Goal: Task Accomplishment & Management: Complete application form

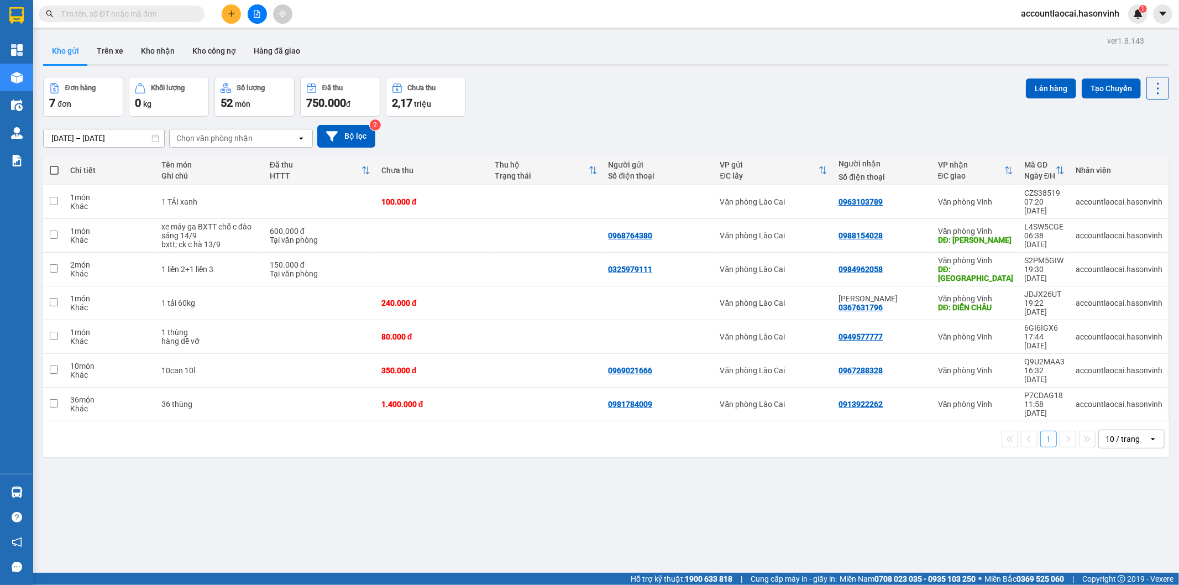
click at [112, 20] on span at bounding box center [122, 14] width 166 height 17
click at [105, 11] on input "text" at bounding box center [126, 14] width 130 height 12
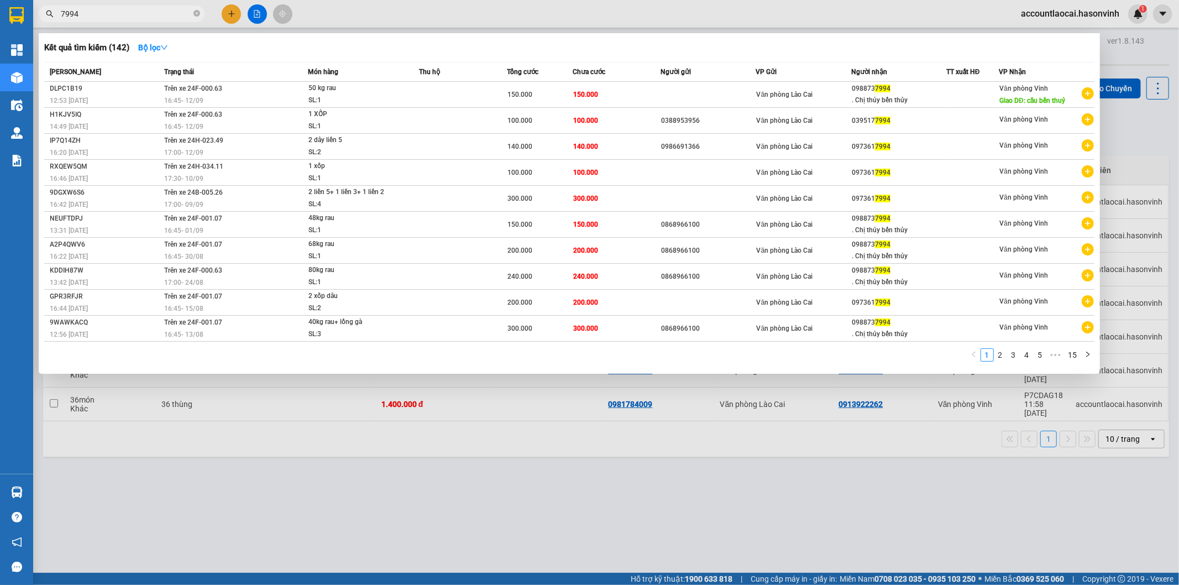
type input "7994"
click at [309, 493] on div at bounding box center [589, 292] width 1179 height 585
click at [149, 12] on input "7994" at bounding box center [126, 14] width 130 height 12
click at [900, 439] on div at bounding box center [589, 292] width 1179 height 585
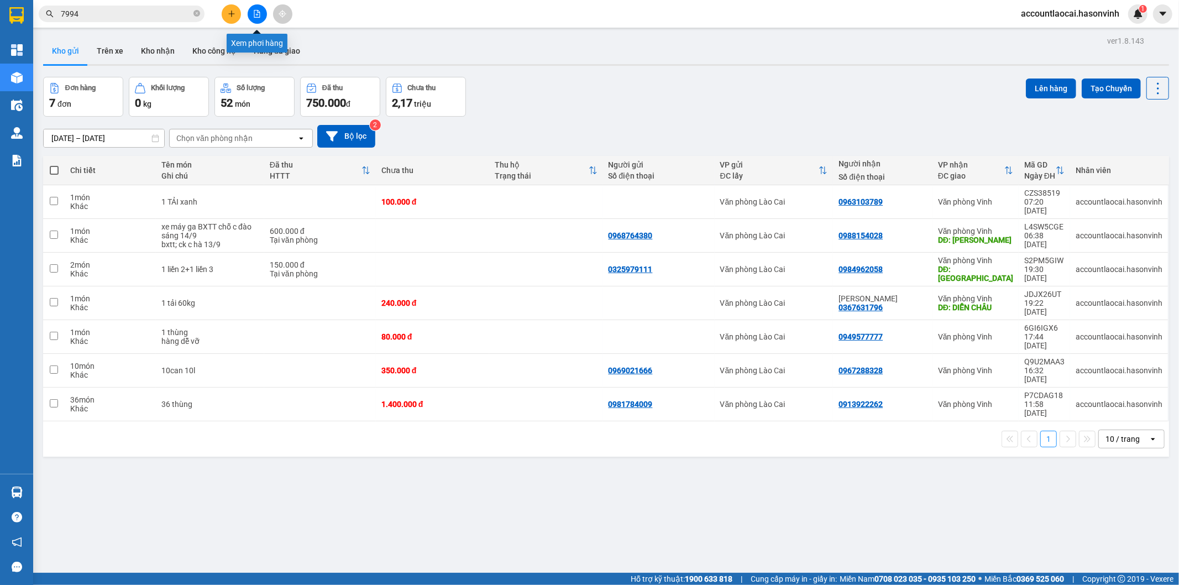
click at [258, 12] on icon "file-add" at bounding box center [257, 14] width 8 height 8
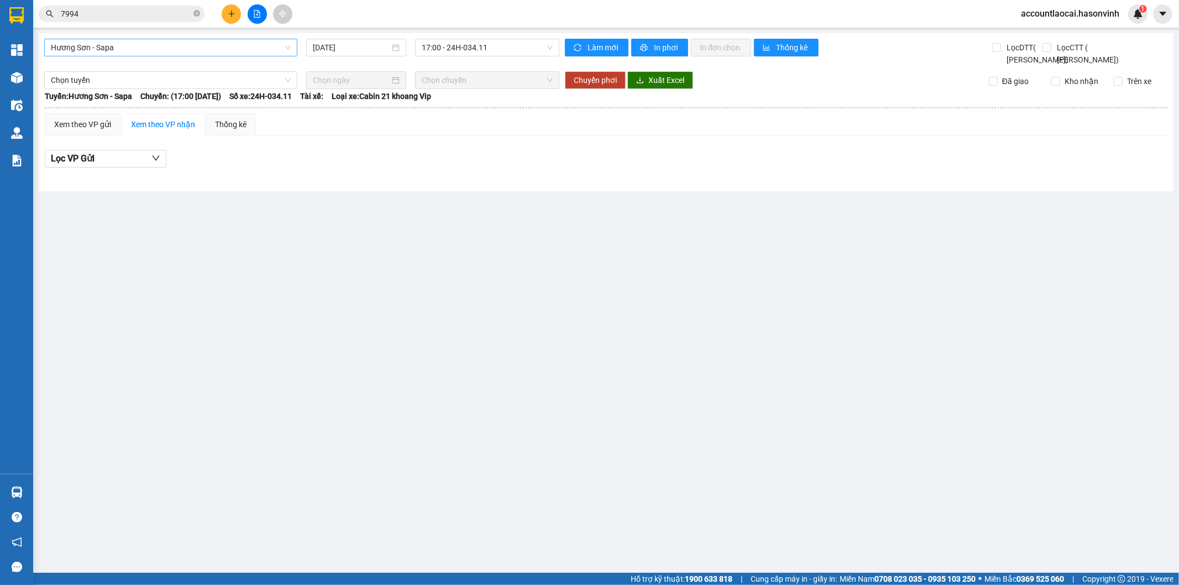
click at [128, 48] on span "Hương Sơn - Sapa" at bounding box center [171, 47] width 240 height 17
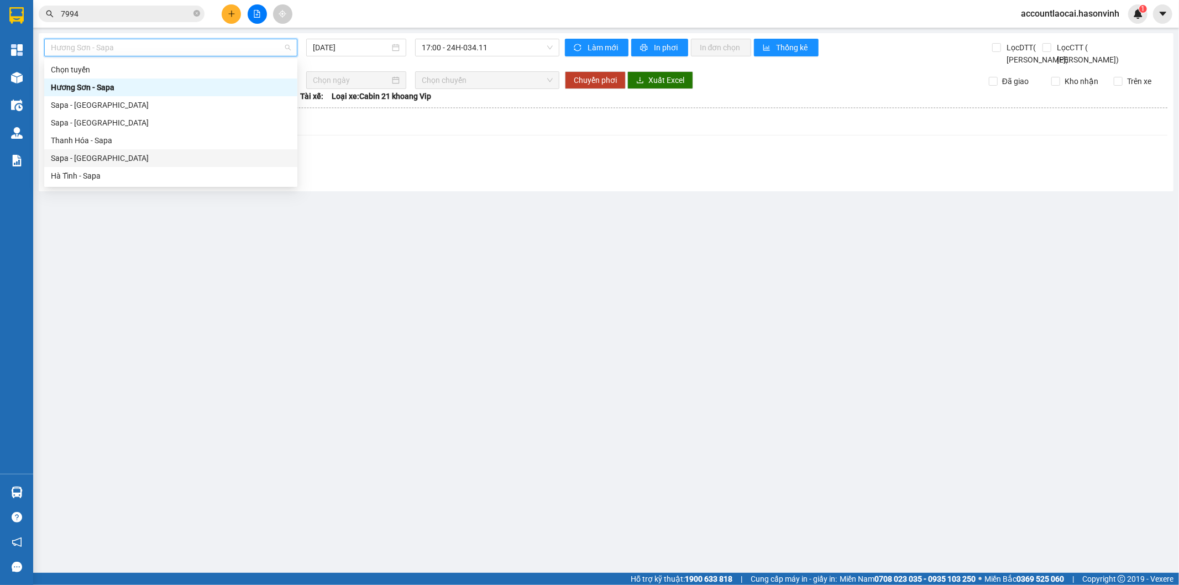
click at [102, 157] on div "Sapa - Hà Tĩnh" at bounding box center [171, 158] width 240 height 12
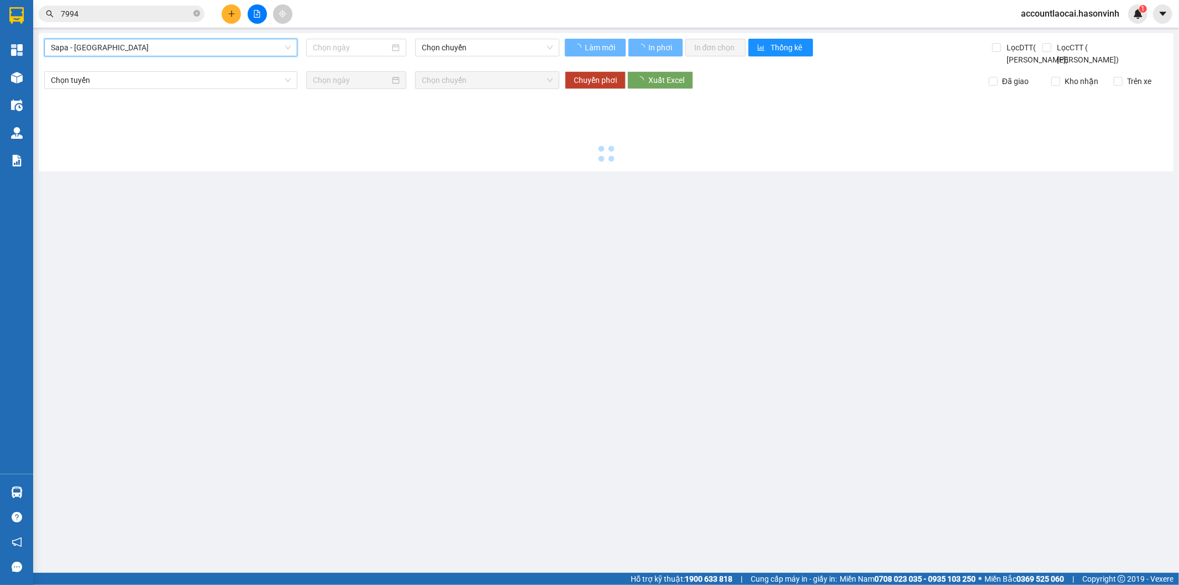
type input "13/09/2025"
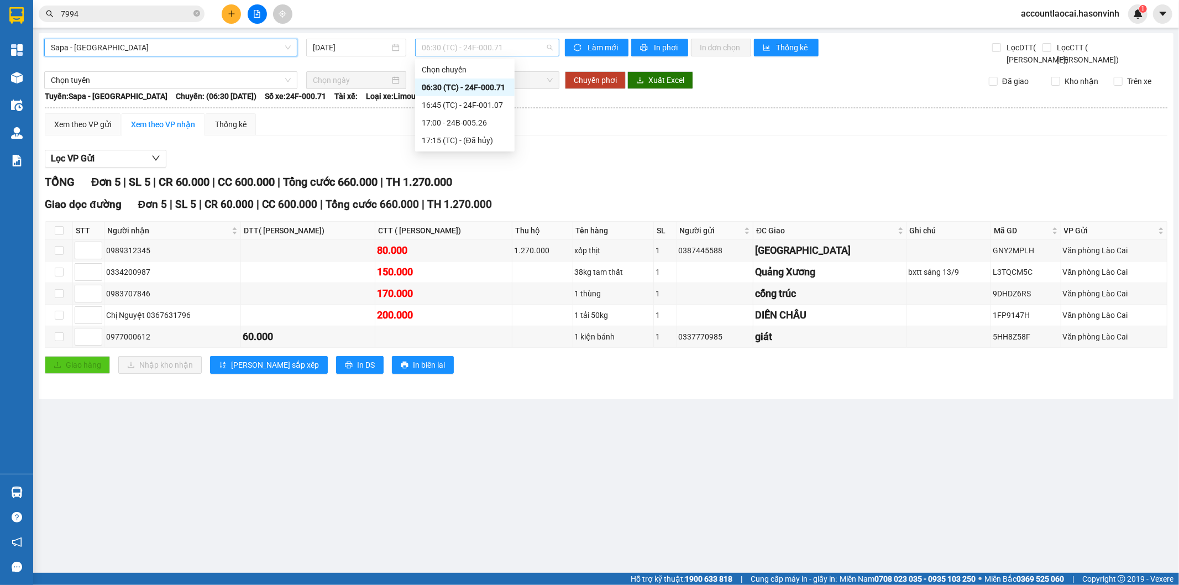
click at [477, 47] on span "06:30 (TC) - 24F-000.71" at bounding box center [487, 47] width 130 height 17
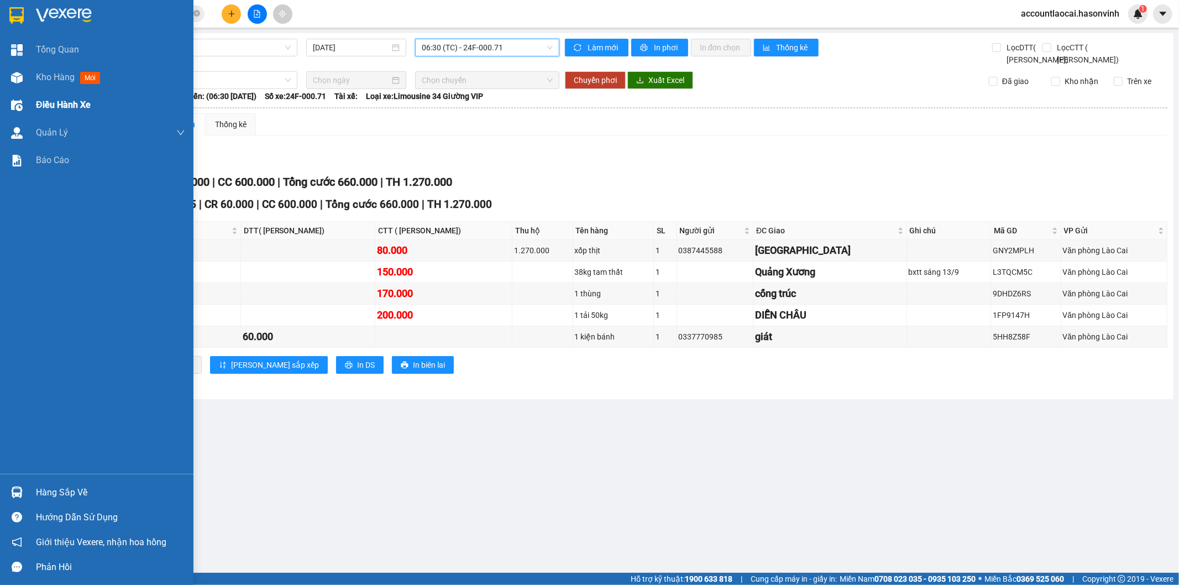
click at [53, 75] on span "Kho hàng" at bounding box center [55, 77] width 39 height 11
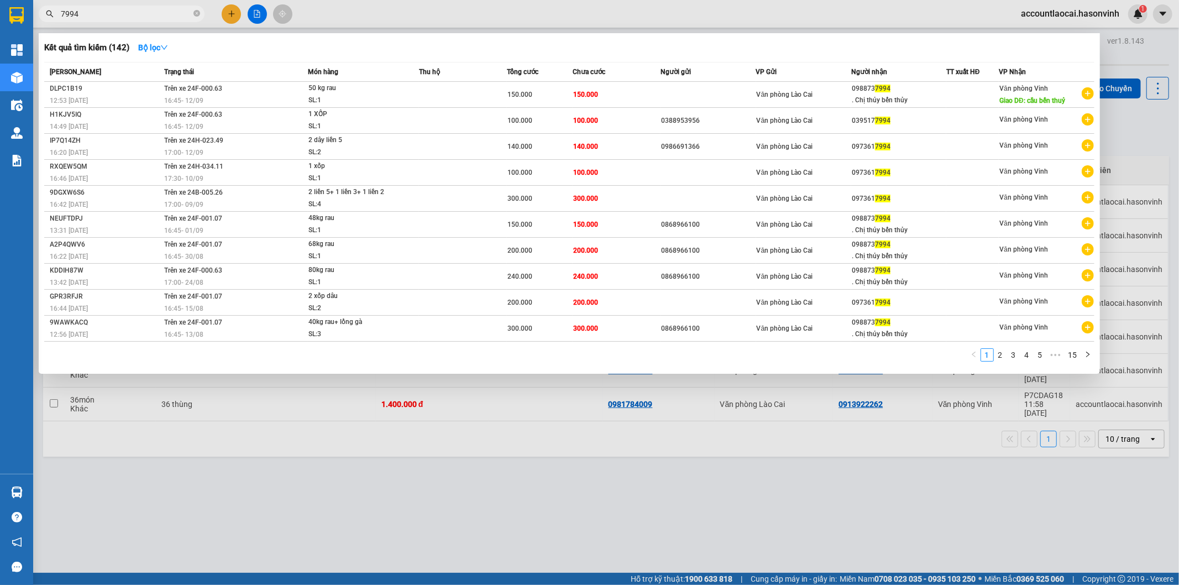
click at [116, 10] on input "7994" at bounding box center [126, 14] width 130 height 12
drag, startPoint x: 116, startPoint y: 10, endPoint x: 32, endPoint y: 15, distance: 84.8
click at [32, 15] on section "Kết quả tìm kiếm ( 142 ) Bộ lọc Mã ĐH Trạng thái Món hàng Thu hộ Tổng cước Chưa…" at bounding box center [589, 292] width 1179 height 585
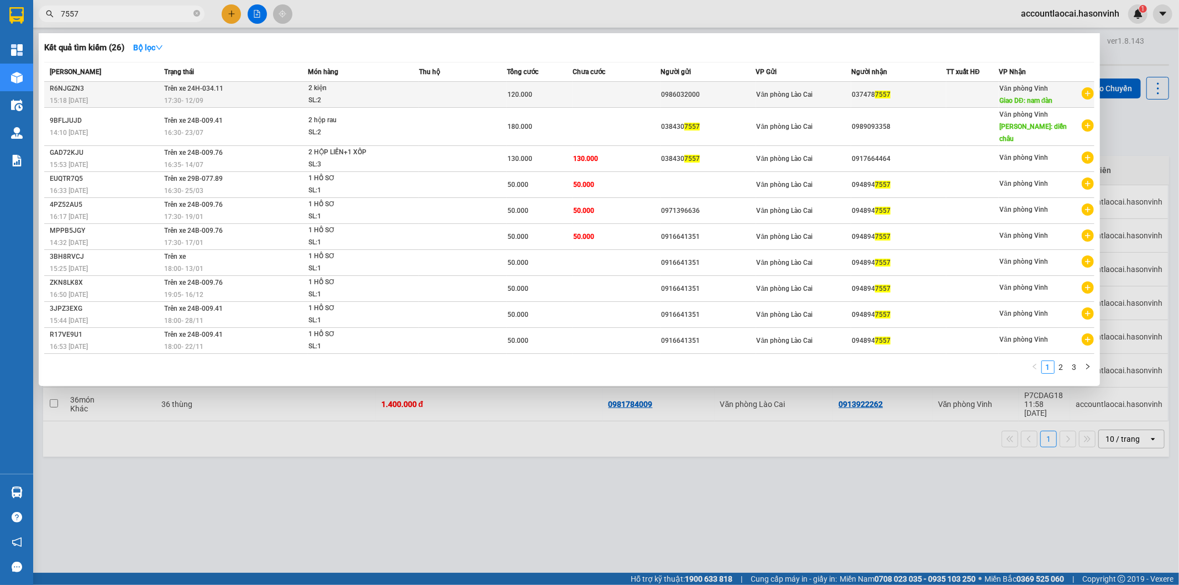
type input "7557"
click at [443, 97] on td at bounding box center [463, 95] width 88 height 26
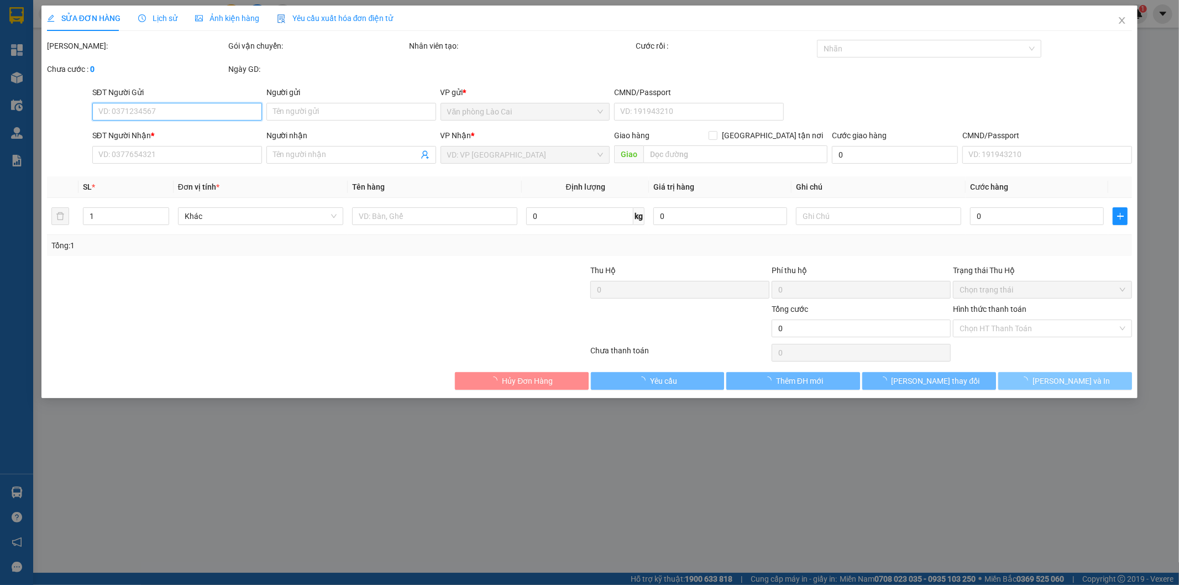
type input "0986032000"
type input "0374787557"
type input "nam đàn"
type input "120.000"
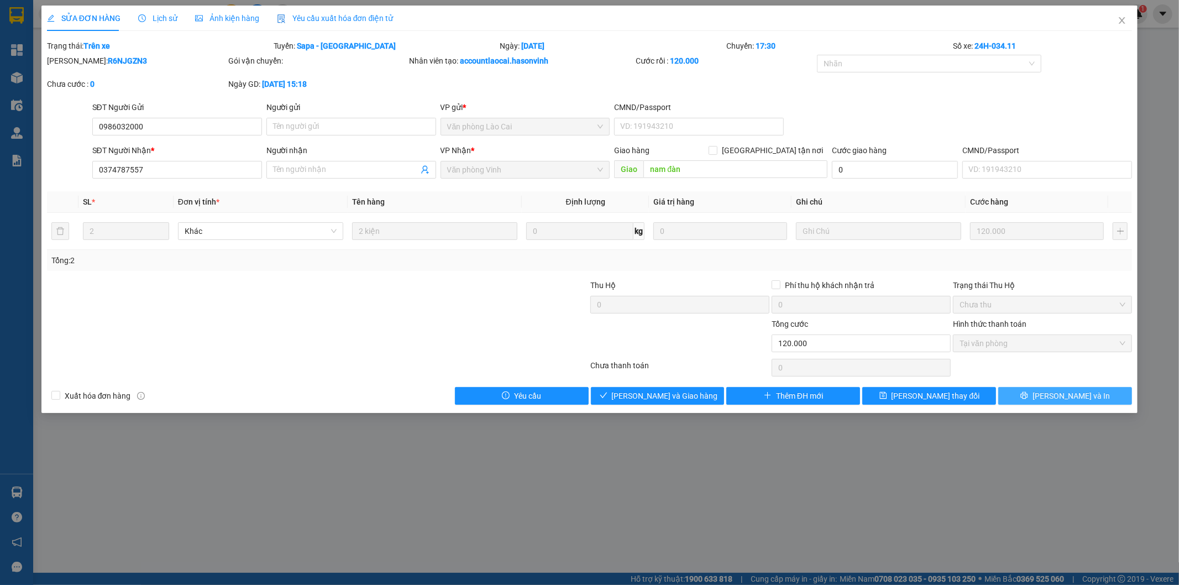
click at [1056, 382] on div "Total Paid Fee 120.000 Total UnPaid Fee 0 Cash Collection Total Fee Trạng thái:…" at bounding box center [590, 222] width 1086 height 365
click at [1054, 389] on button "Lưu và In" at bounding box center [1066, 396] width 134 height 18
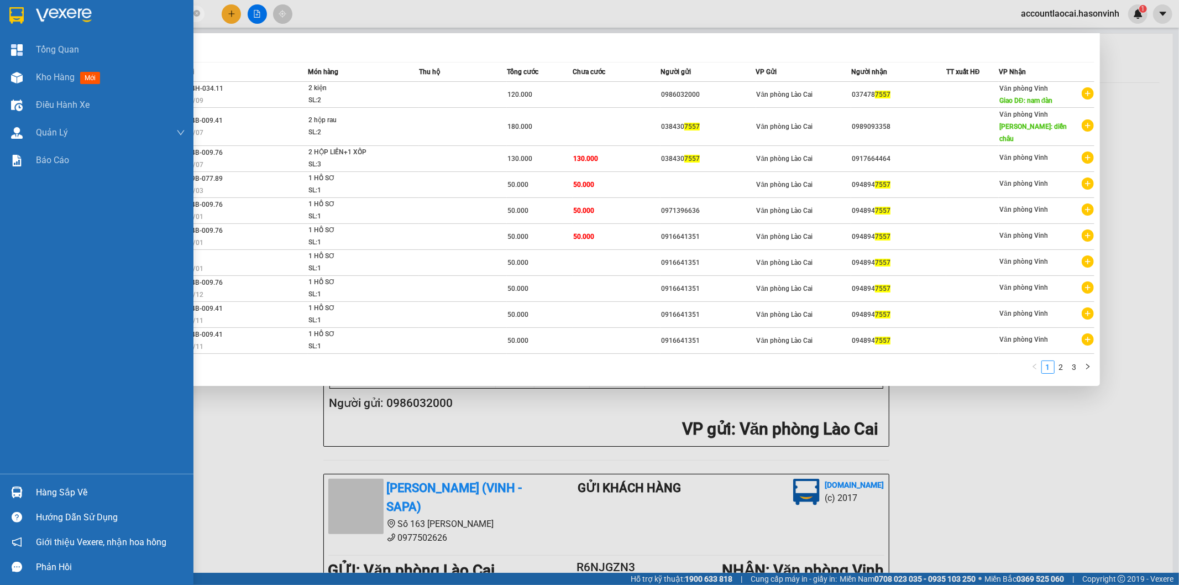
drag, startPoint x: 108, startPoint y: 17, endPoint x: 0, endPoint y: 17, distance: 107.8
click at [0, 17] on section "Kết quả tìm kiếm ( 26 ) Bộ lọc Mã ĐH Trạng thái Món hàng Thu hộ Tổng cước Chưa …" at bounding box center [589, 292] width 1179 height 585
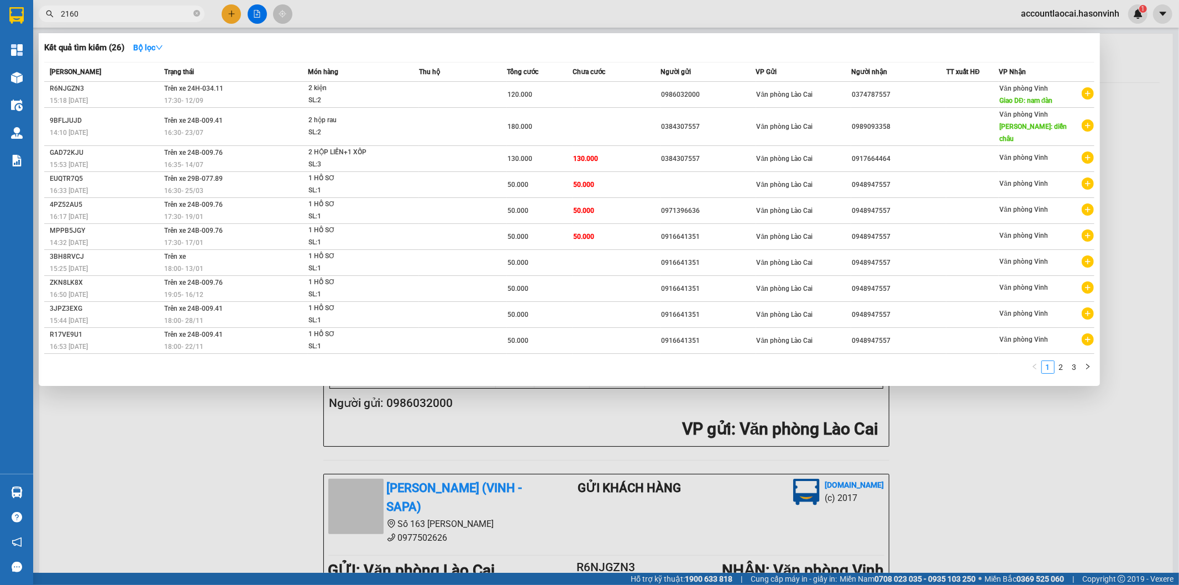
type input "2160"
click at [172, 471] on div at bounding box center [589, 292] width 1179 height 585
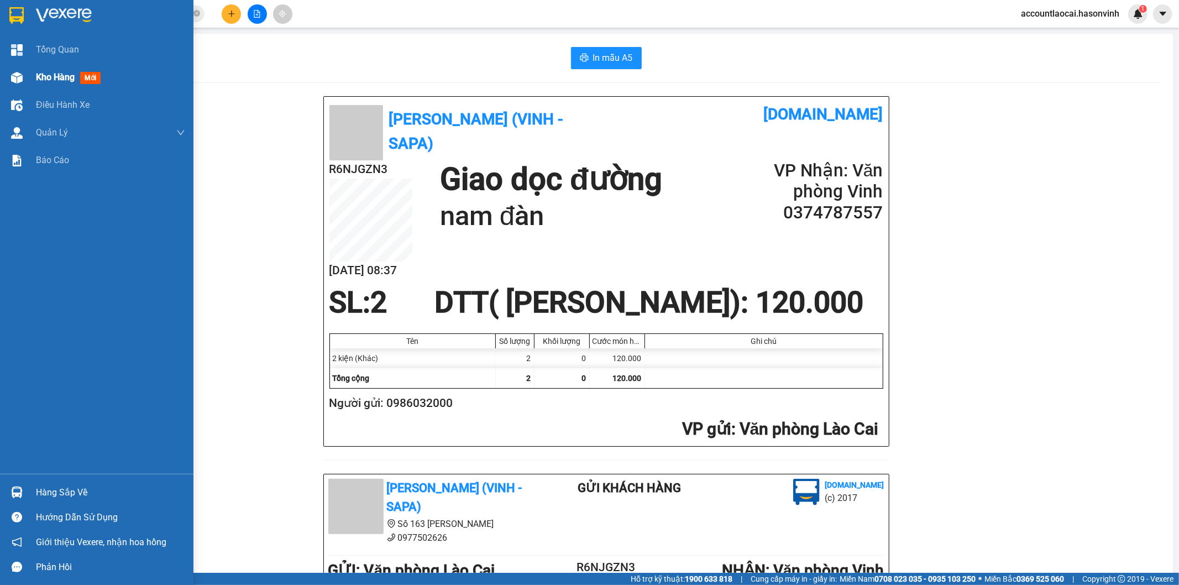
click at [39, 74] on span "Kho hàng" at bounding box center [55, 77] width 39 height 11
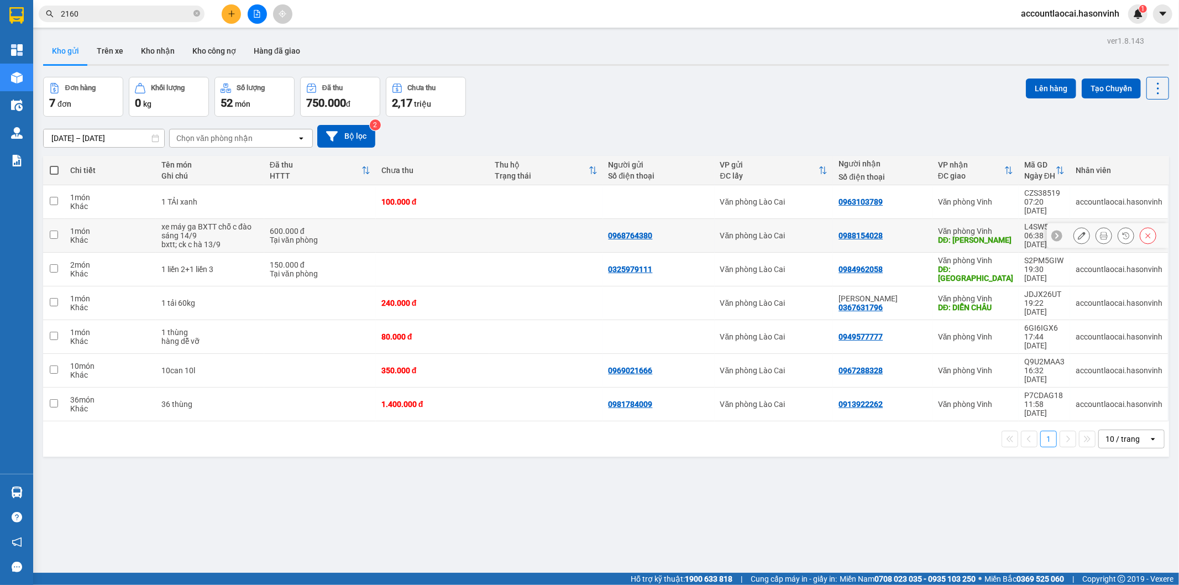
click at [402, 229] on td at bounding box center [432, 236] width 113 height 34
checkbox input "true"
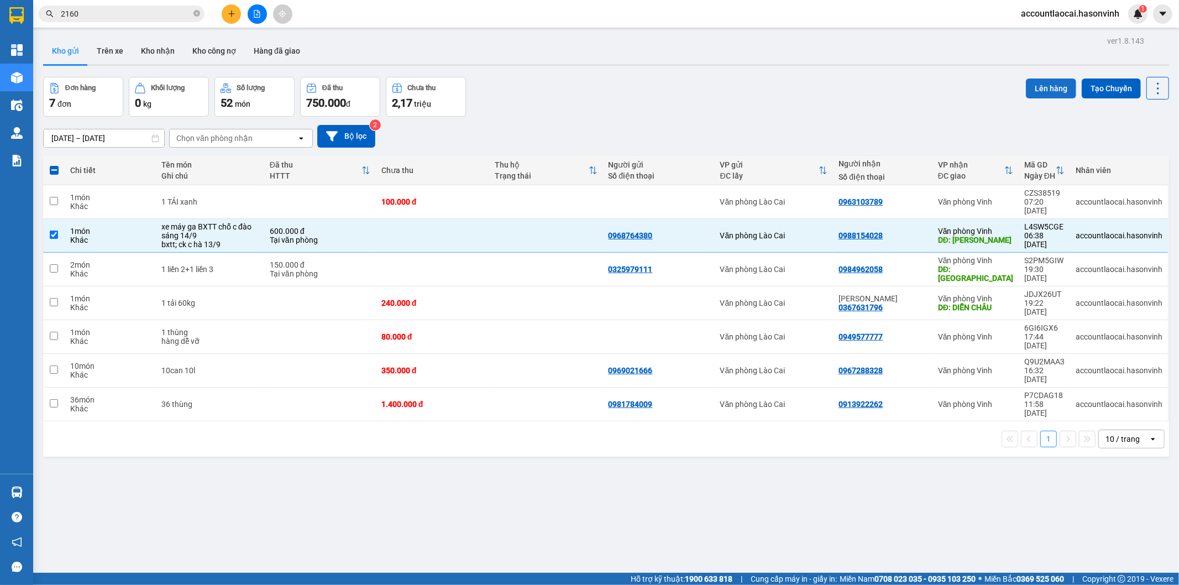
click at [1037, 91] on button "Lên hàng" at bounding box center [1051, 89] width 50 height 20
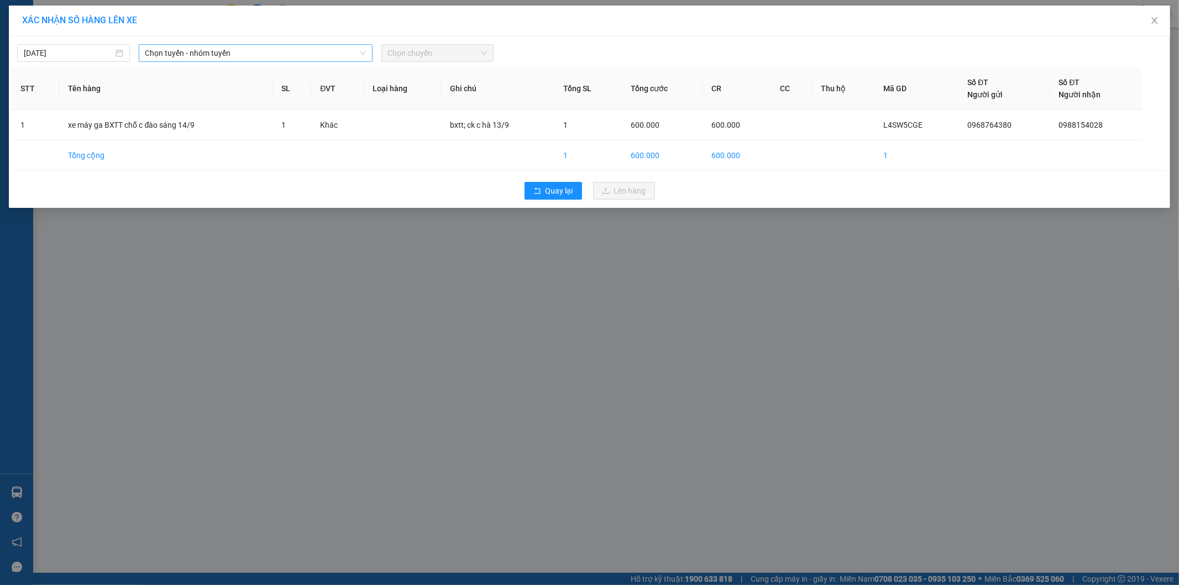
click at [169, 48] on span "Chọn tuyến - nhóm tuyến" at bounding box center [255, 53] width 221 height 17
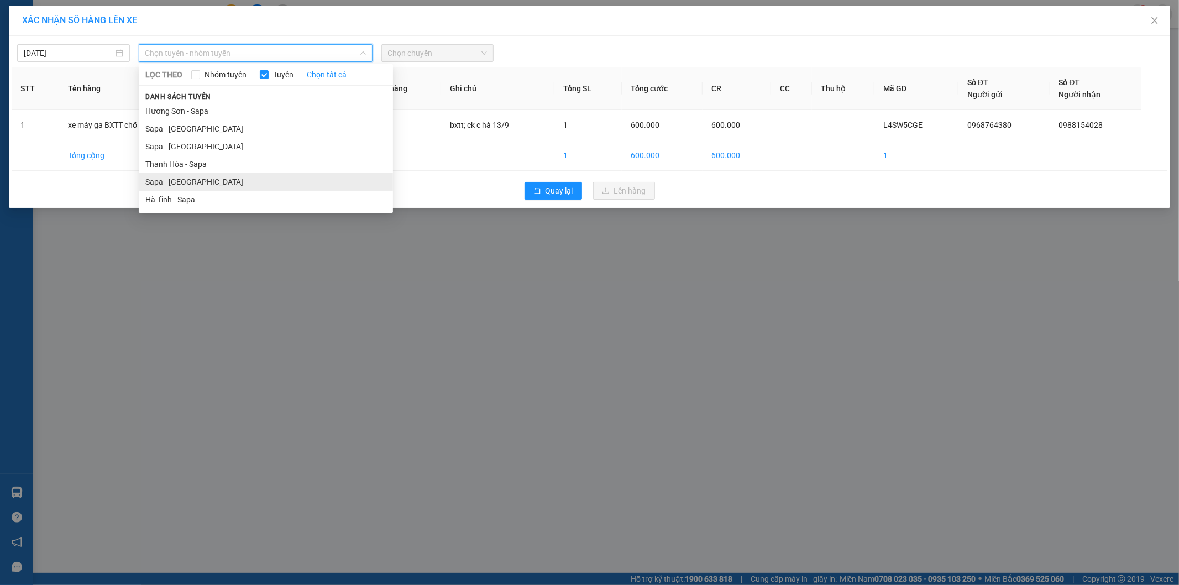
click at [196, 186] on li "Sapa - Hà Tĩnh" at bounding box center [266, 182] width 254 height 18
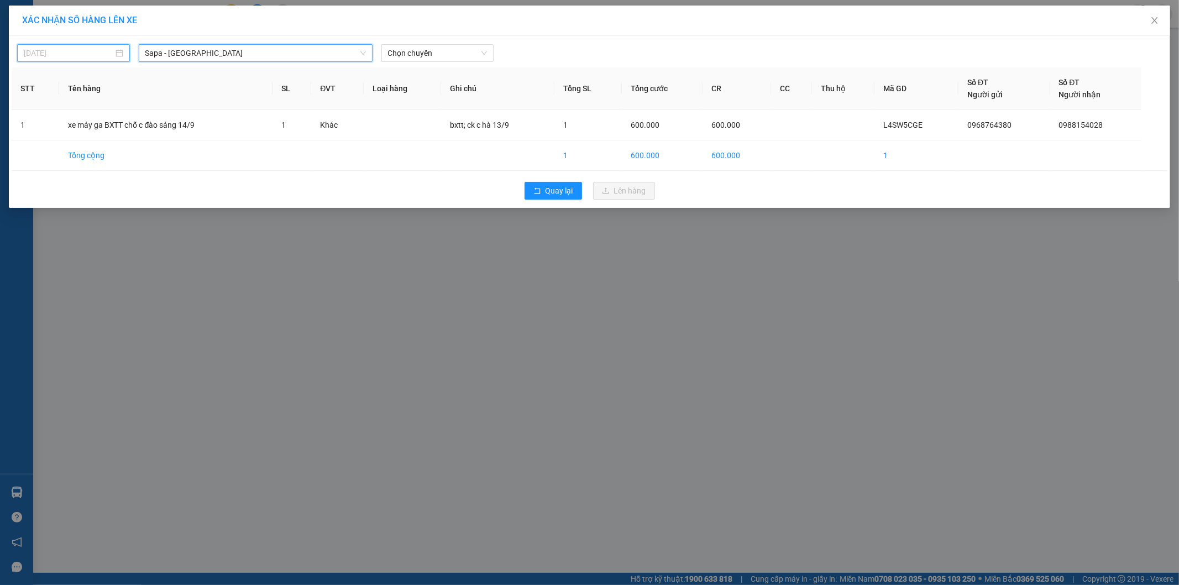
click at [60, 48] on input "13/09/2025" at bounding box center [69, 53] width 90 height 12
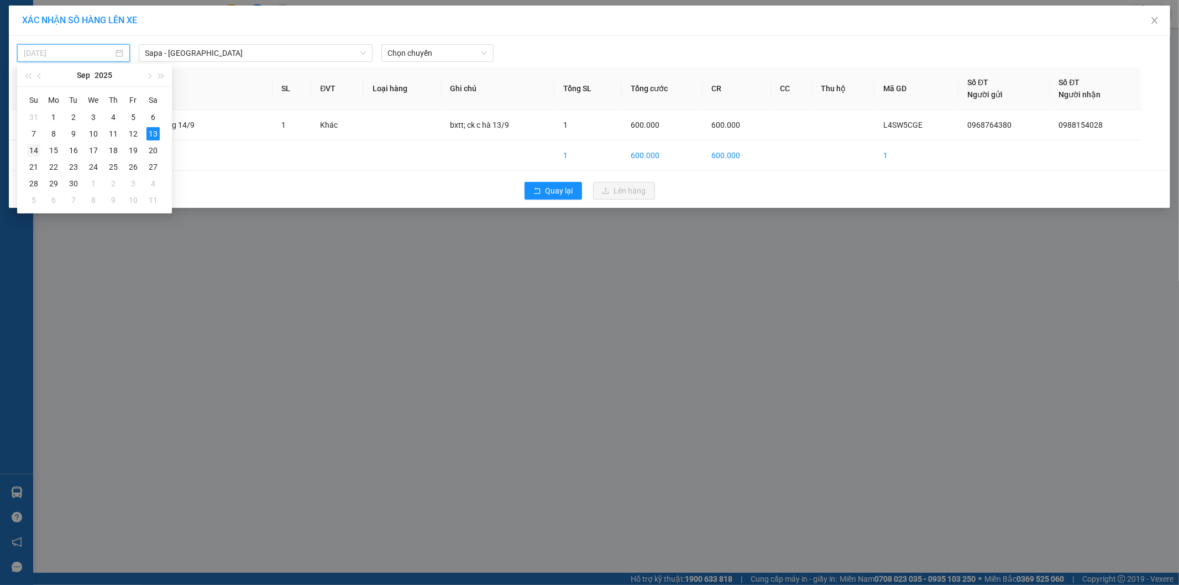
click at [33, 152] on div "14" at bounding box center [33, 150] width 13 height 13
type input "14/09/2025"
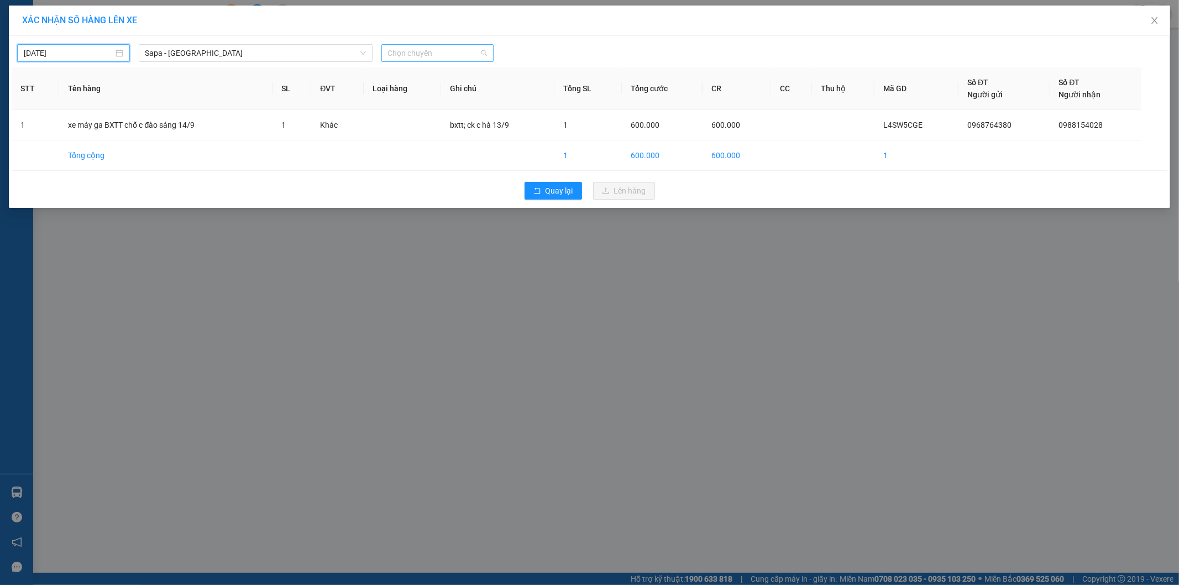
click at [427, 45] on span "Chọn chuyến" at bounding box center [438, 53] width 100 height 17
click at [453, 89] on div "06:30 (TC) - 24B-009.41" at bounding box center [431, 93] width 86 height 12
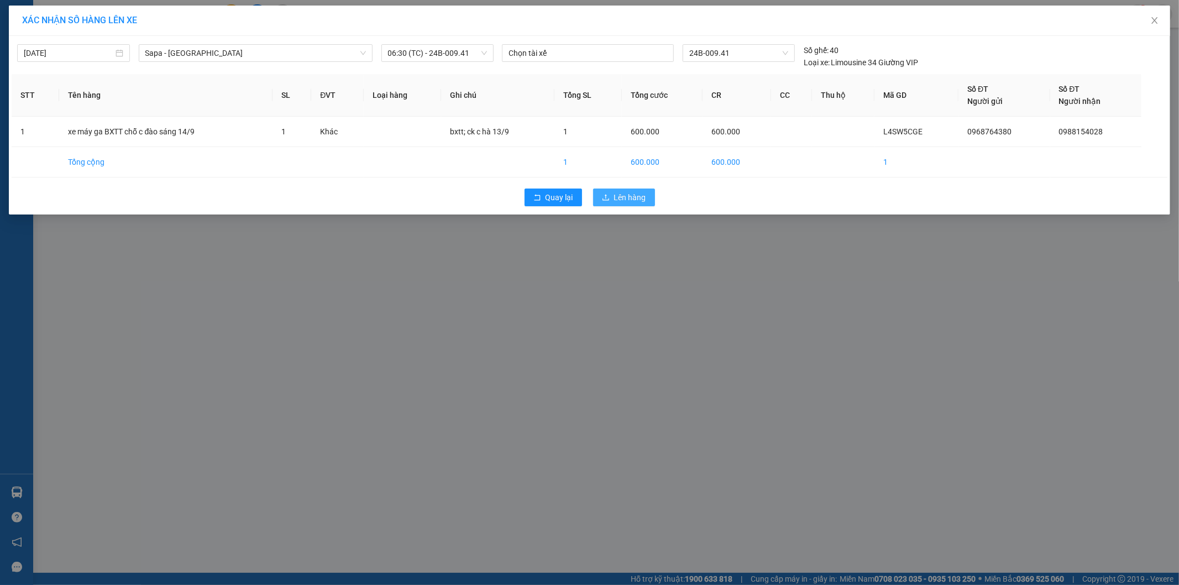
click at [634, 195] on span "Lên hàng" at bounding box center [630, 197] width 32 height 12
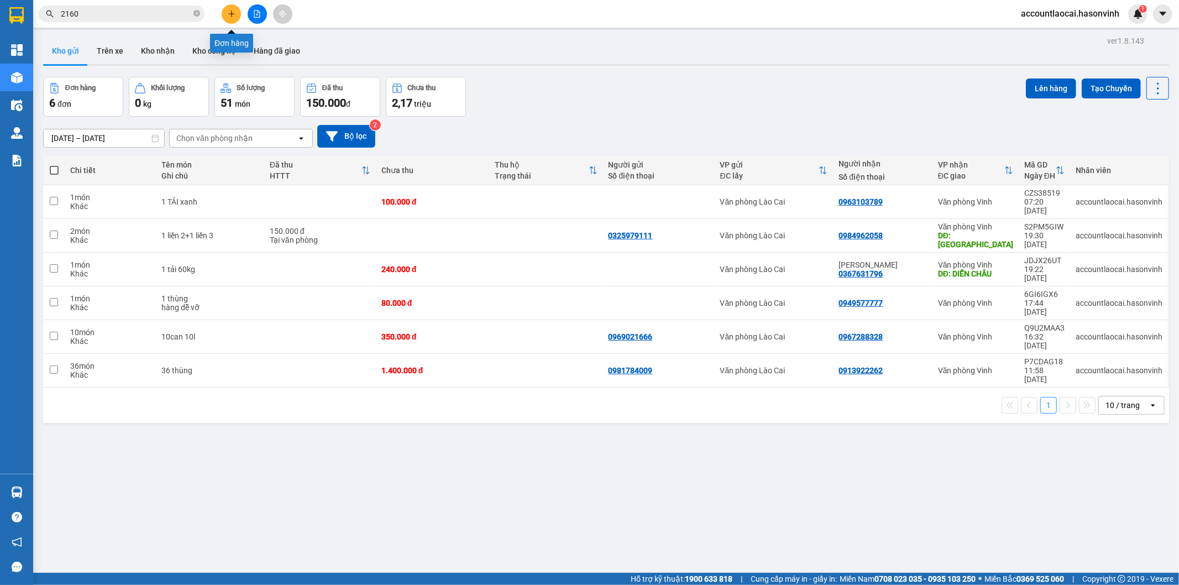
click at [225, 13] on button at bounding box center [231, 13] width 19 height 19
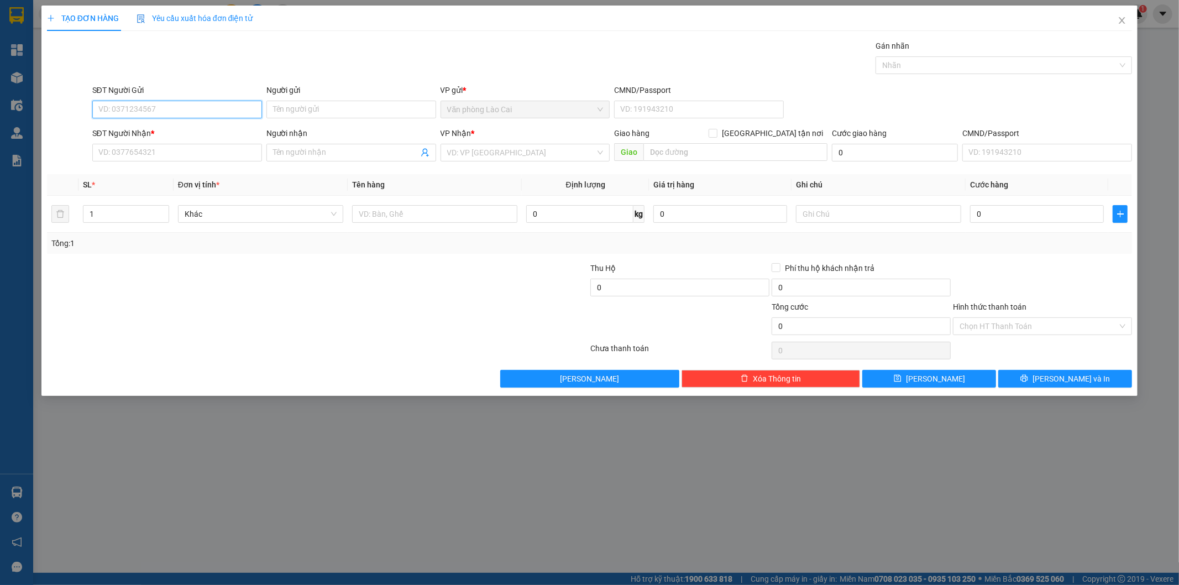
click at [189, 109] on input "SĐT Người Gửi" at bounding box center [177, 110] width 170 height 18
click at [189, 109] on input "9189" at bounding box center [177, 110] width 170 height 18
click at [148, 107] on input "9189" at bounding box center [177, 110] width 170 height 18
click at [145, 133] on div "0914669189" at bounding box center [177, 132] width 156 height 12
type input "0914669189"
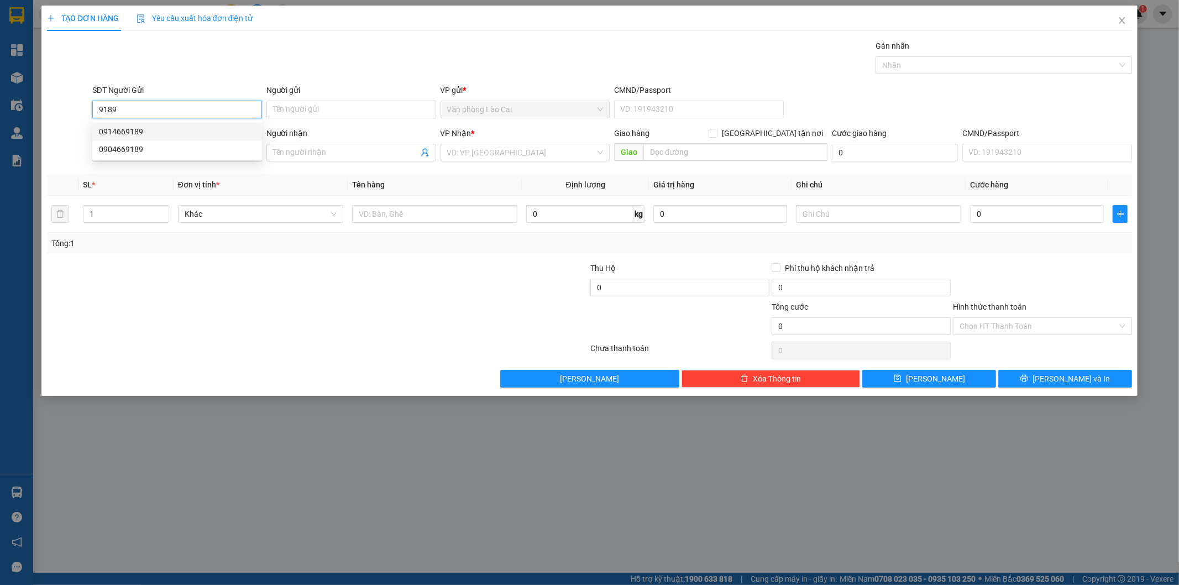
type input "0989290162"
type input "Hà Tĩnh"
type input "140.000"
type input "0914669189"
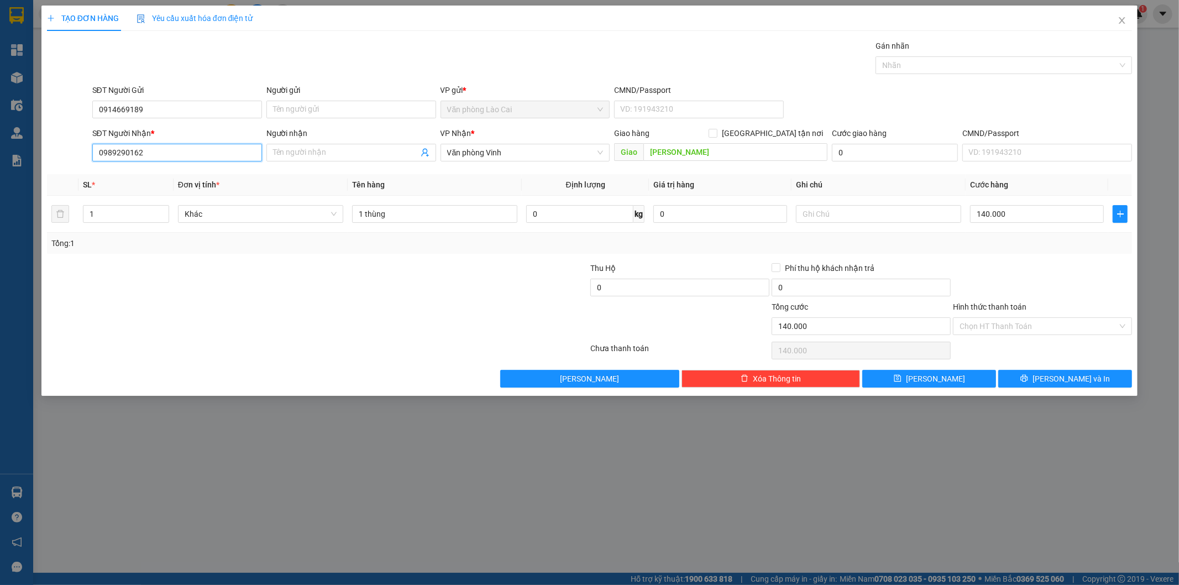
drag, startPoint x: 0, startPoint y: 153, endPoint x: 0, endPoint y: 140, distance: 13.3
click at [0, 140] on div "TẠO ĐƠN HÀNG Yêu cầu xuất hóa đơn điện tử Transit Pickup Surcharge Ids Transit …" at bounding box center [589, 292] width 1179 height 585
click at [142, 227] on div "0828007888" at bounding box center [177, 228] width 156 height 12
type input "0828007888"
type input "cầu lồi"
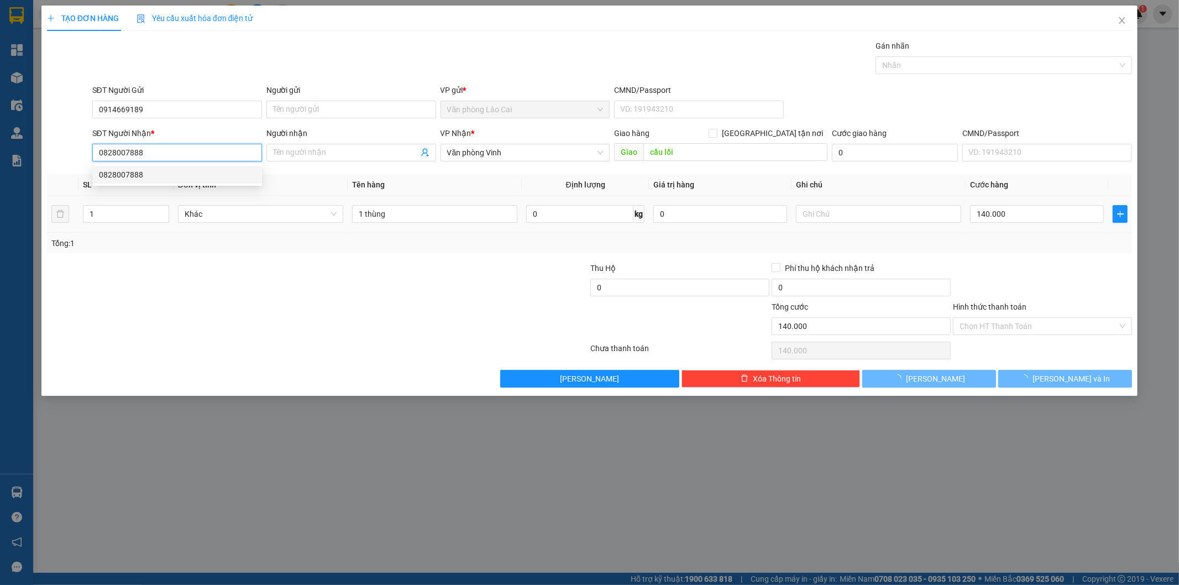
type input "250.000"
type input "0828007888"
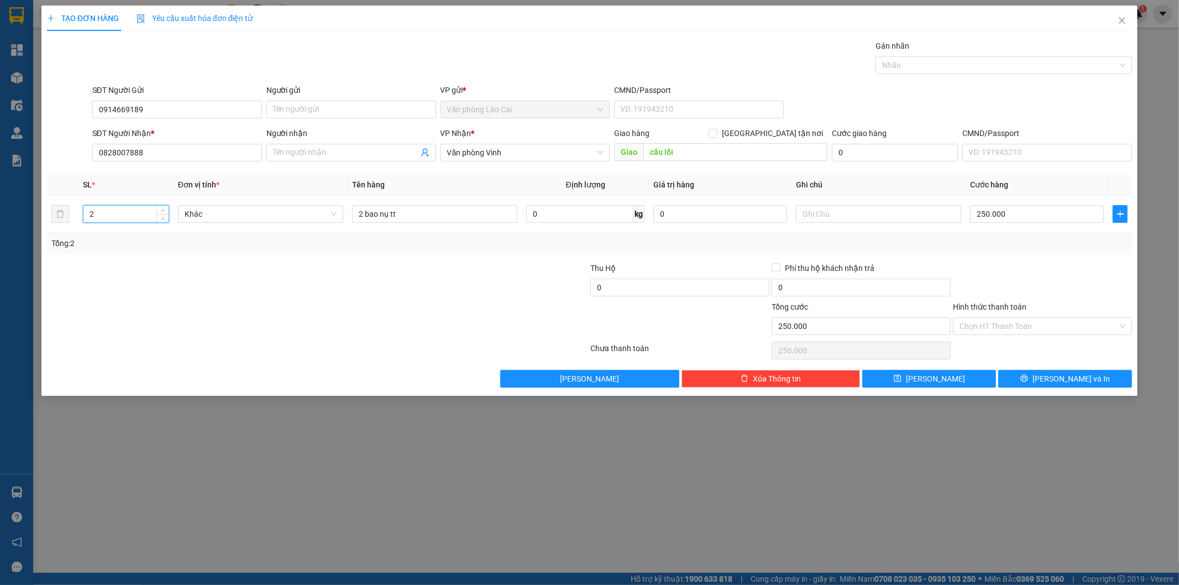
drag, startPoint x: 97, startPoint y: 215, endPoint x: 2, endPoint y: 201, distance: 95.5
click at [2, 201] on div "TẠO ĐƠN HÀNG Yêu cầu xuất hóa đơn điện tử Transit Pickup Surcharge Ids Transit …" at bounding box center [589, 292] width 1179 height 585
type input "1"
drag, startPoint x: 430, startPoint y: 211, endPoint x: 280, endPoint y: 208, distance: 149.9
click at [280, 208] on tr "1 Khác 2 bao nụ tt 0 kg 0 250.000" at bounding box center [590, 214] width 1086 height 37
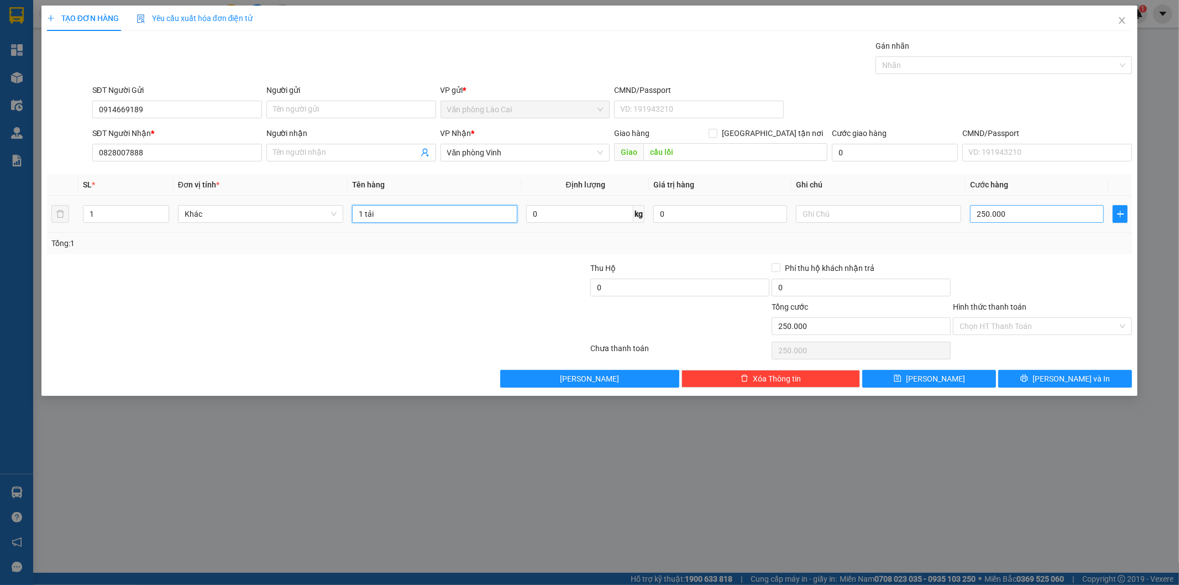
type input "1 tải"
click at [1010, 217] on input "250.000" at bounding box center [1037, 214] width 134 height 18
type input "1"
type input "12"
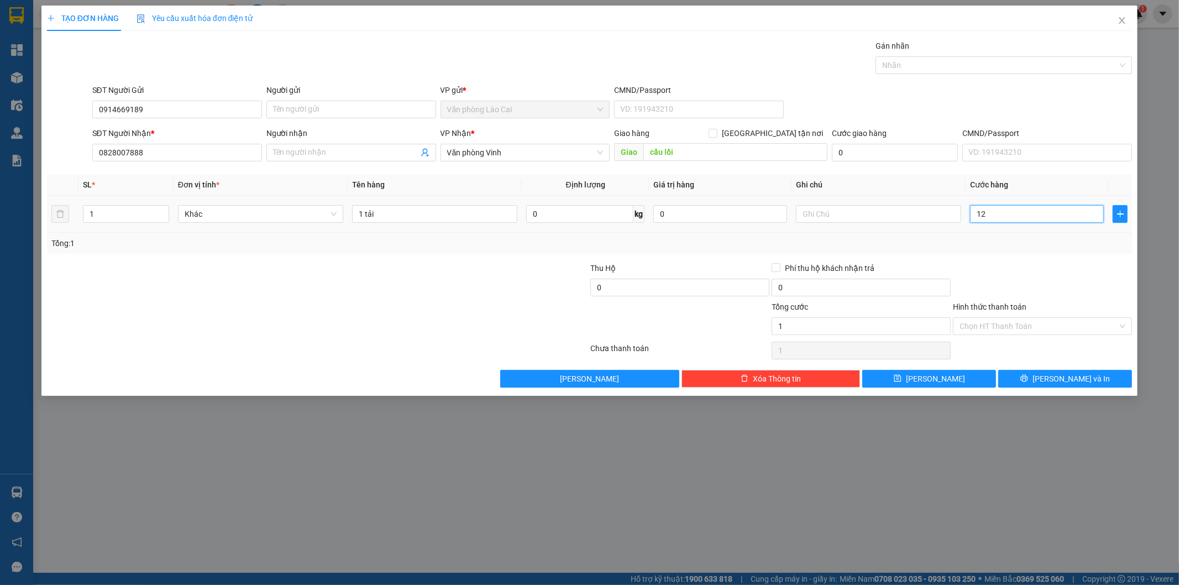
type input "12"
type input "120"
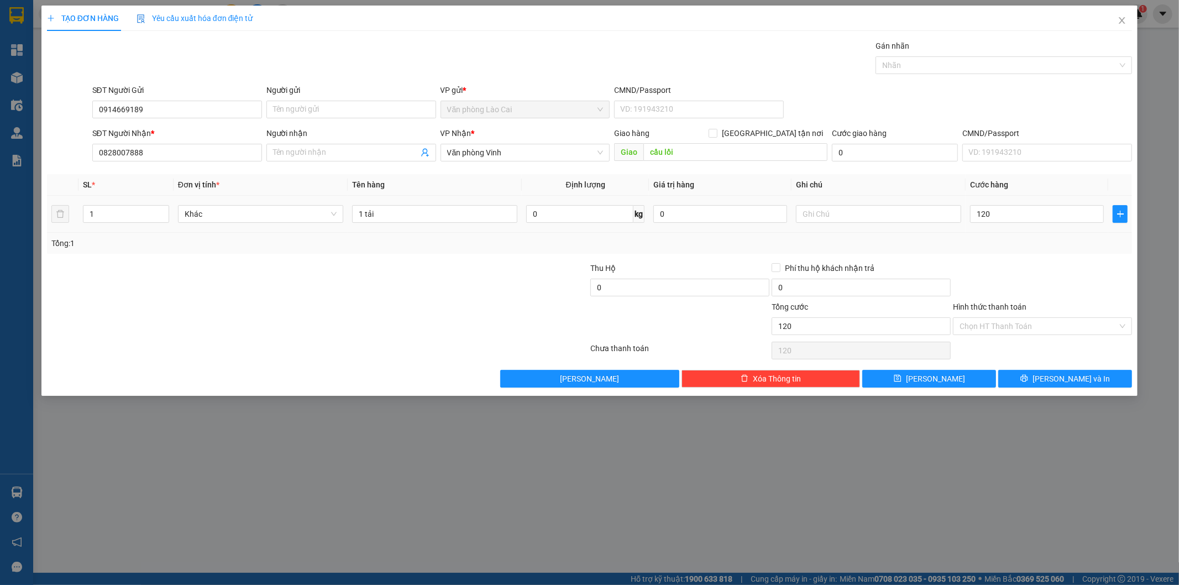
type input "120.000"
click at [993, 234] on div "Tổng: 1" at bounding box center [590, 243] width 1086 height 21
click at [1033, 378] on button "Lưu và In" at bounding box center [1066, 379] width 134 height 18
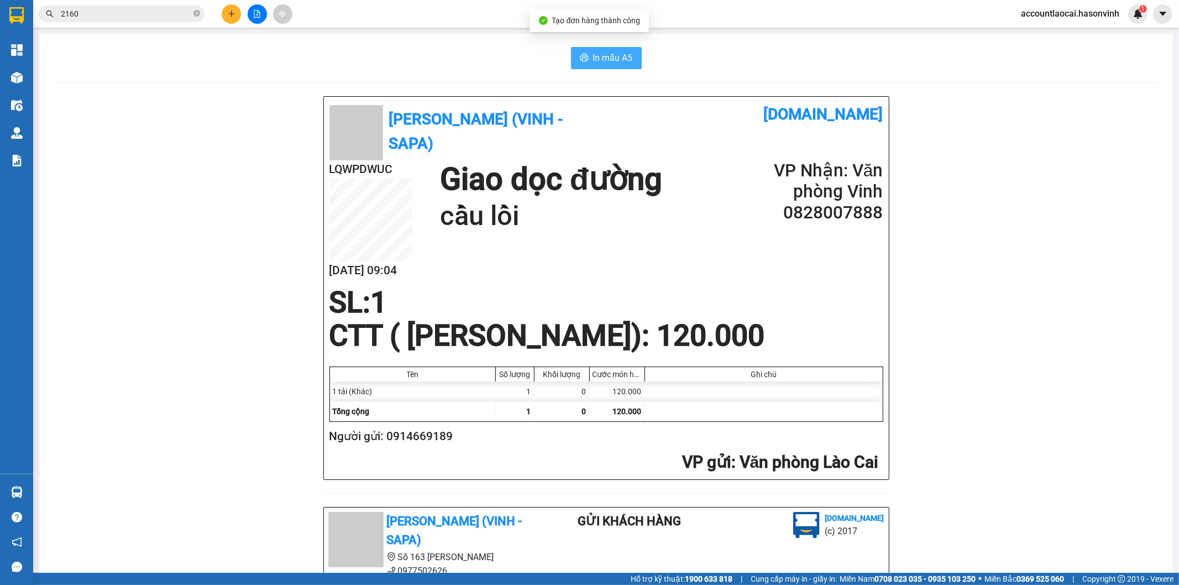
click at [582, 61] on icon "printer" at bounding box center [584, 58] width 8 height 8
click at [224, 8] on button at bounding box center [231, 13] width 19 height 19
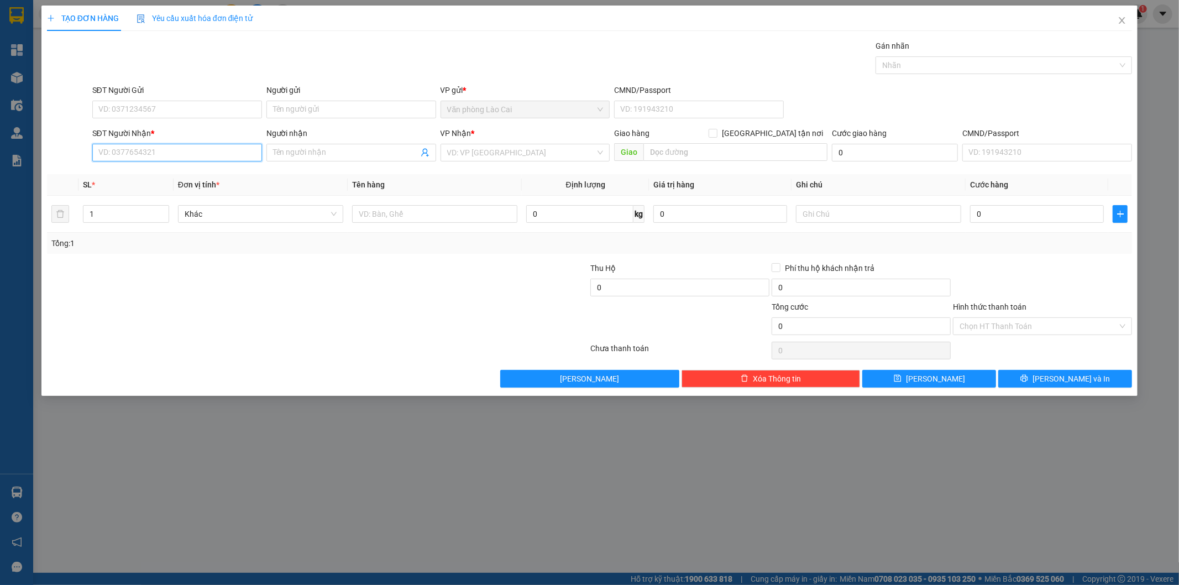
click at [196, 150] on input "SĐT Người Nhận *" at bounding box center [177, 153] width 170 height 18
click at [152, 169] on div "0387987444" at bounding box center [177, 175] width 156 height 12
type input "0387987444"
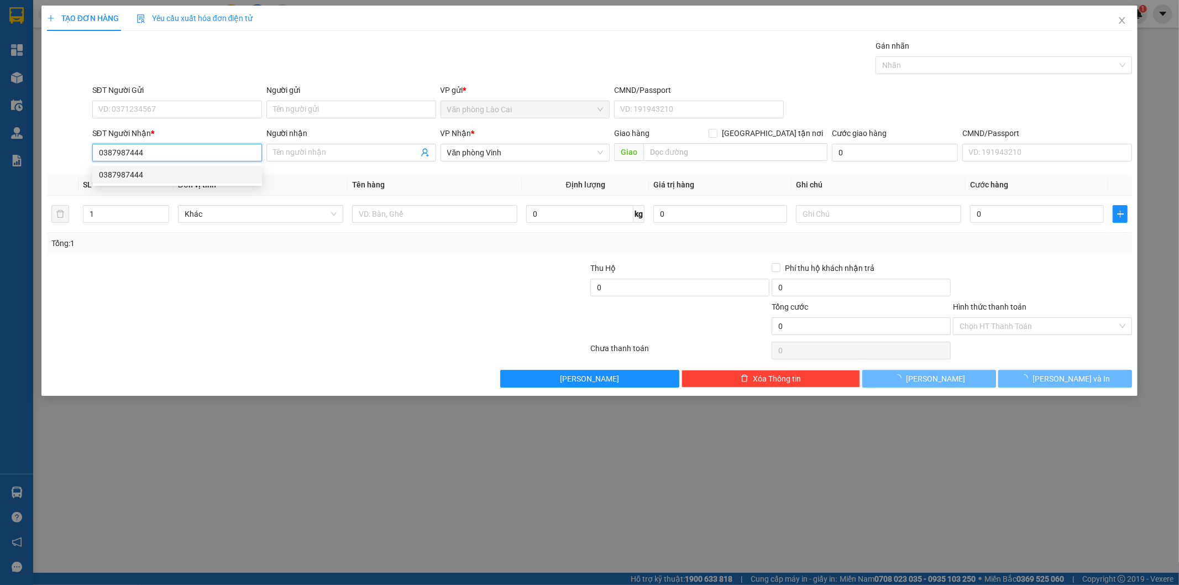
type input "180.000"
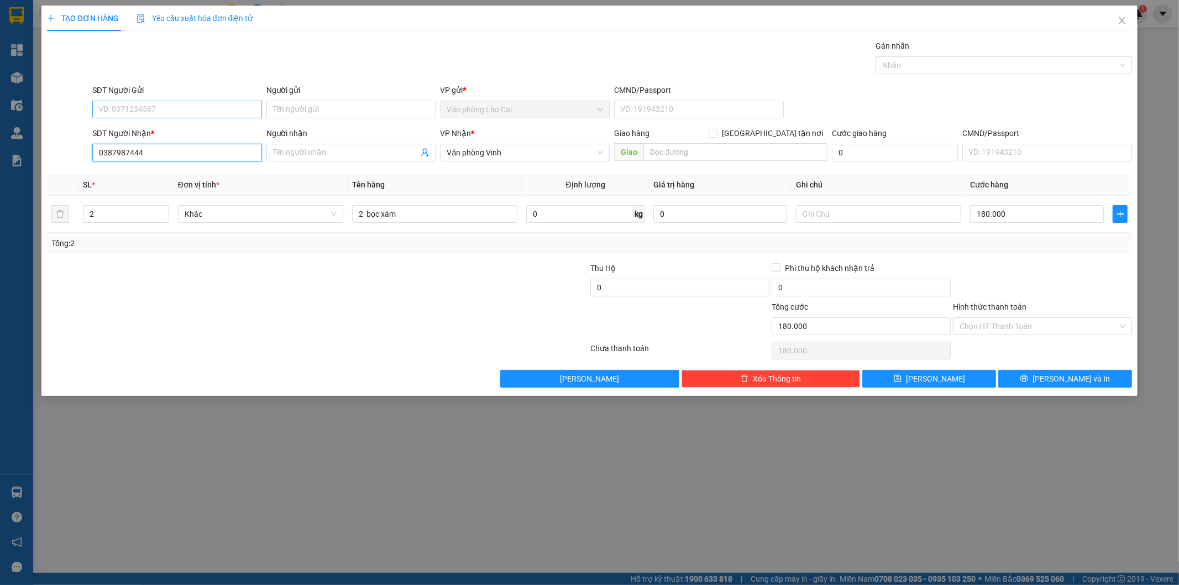
type input "0387987444"
click at [148, 103] on input "SĐT Người Gửi" at bounding box center [177, 110] width 170 height 18
click at [149, 129] on div "0352224091" at bounding box center [177, 132] width 156 height 12
type input "0352224091"
drag, startPoint x: 123, startPoint y: 212, endPoint x: 1, endPoint y: 212, distance: 121.6
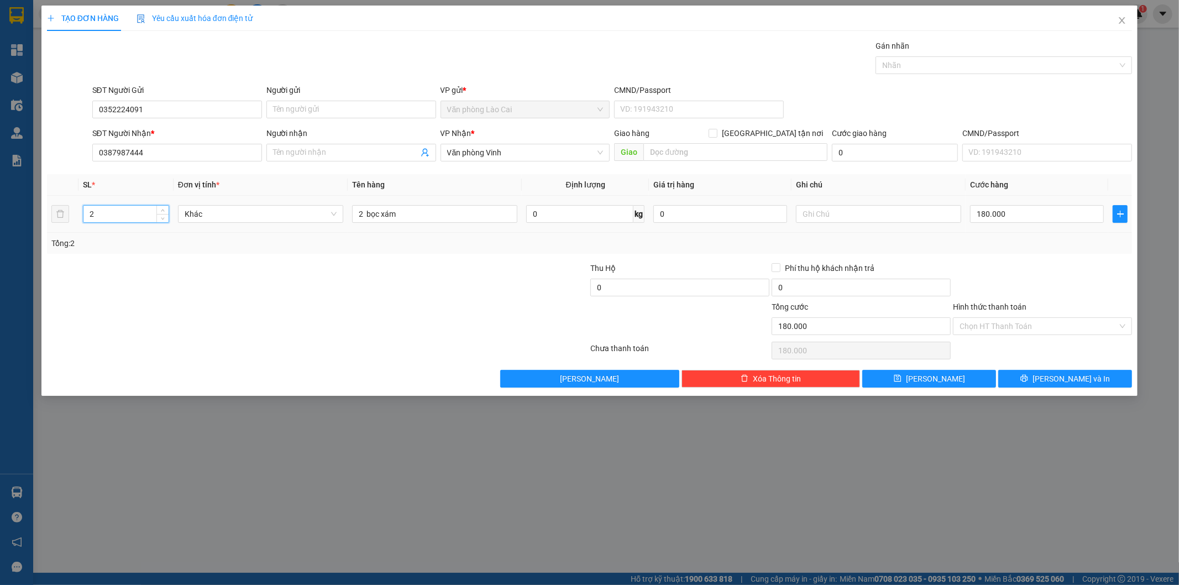
click at [1, 212] on div "TẠO ĐƠN HÀNG Yêu cầu xuất hóa đơn điện tử Transit Pickup Surcharge Ids Transit …" at bounding box center [589, 292] width 1179 height 585
type input "1"
drag, startPoint x: 363, startPoint y: 218, endPoint x: 344, endPoint y: 217, distance: 18.8
click at [344, 217] on tr "1 Khác 2 bọc xám 0 kg 0 180.000" at bounding box center [590, 214] width 1086 height 37
drag, startPoint x: 417, startPoint y: 210, endPoint x: 382, endPoint y: 216, distance: 36.4
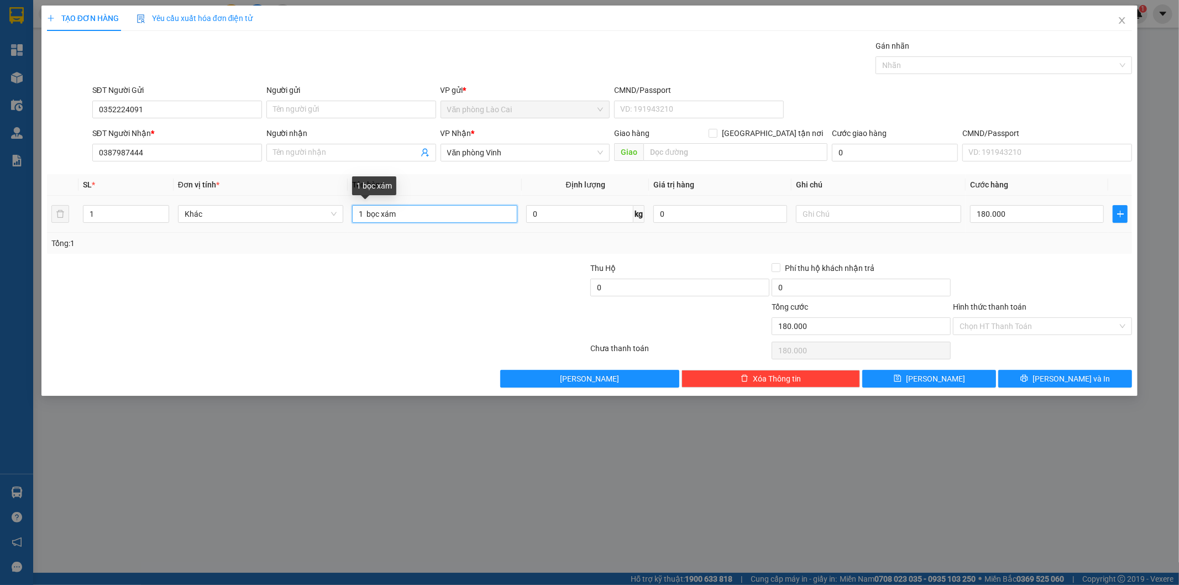
click at [382, 216] on input "1 bọc xám" at bounding box center [434, 214] width 165 height 18
type input "1 bọc đen"
click at [1012, 211] on input "180.000" at bounding box center [1037, 214] width 134 height 18
type input "6"
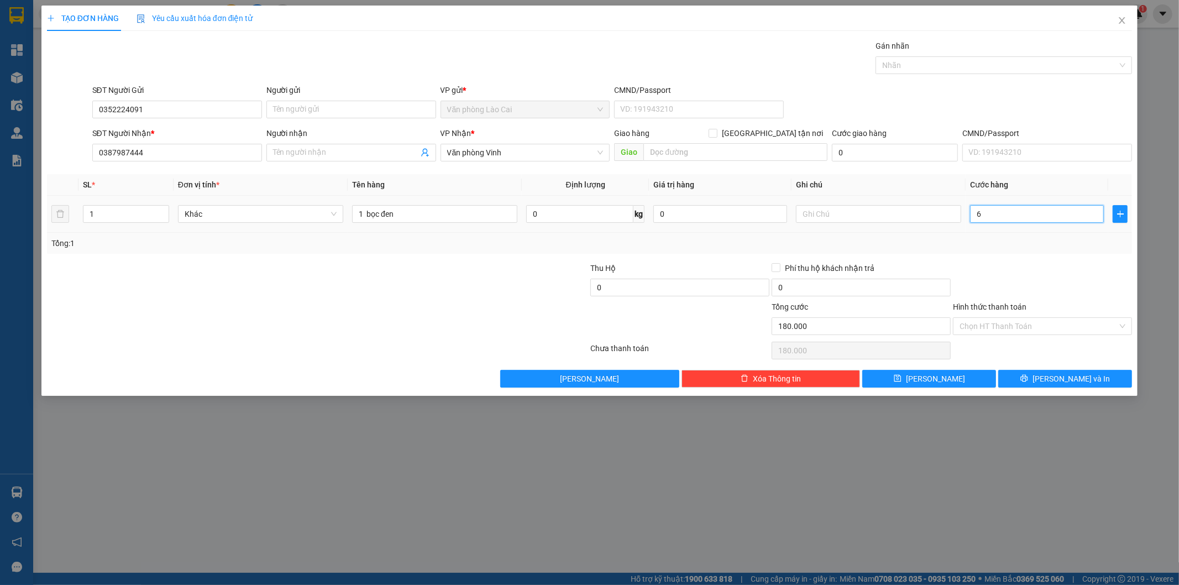
type input "6"
type input "60"
type input "60.000"
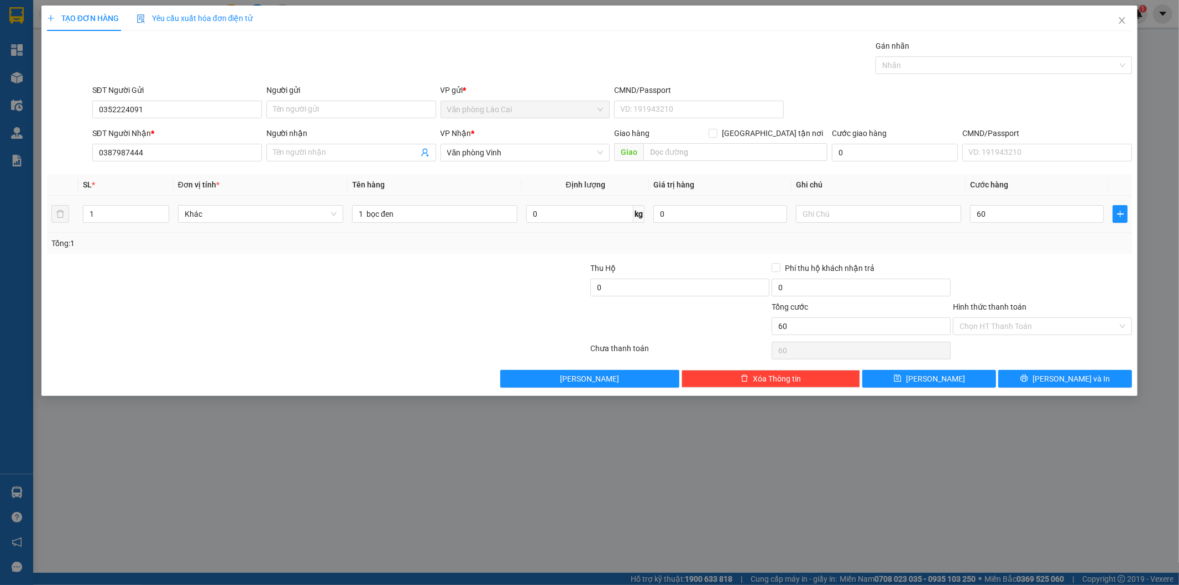
type input "60.000"
click at [1010, 239] on div "Tổng: 1" at bounding box center [589, 243] width 1077 height 12
click at [1028, 383] on span "printer" at bounding box center [1025, 378] width 8 height 9
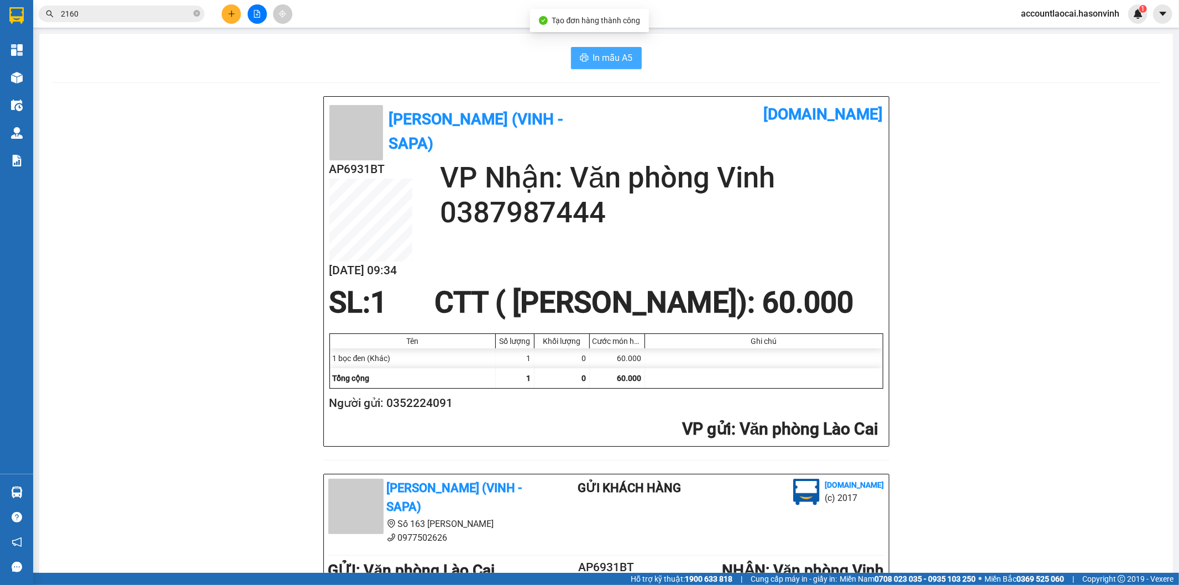
click at [600, 49] on button "In mẫu A5" at bounding box center [606, 58] width 71 height 22
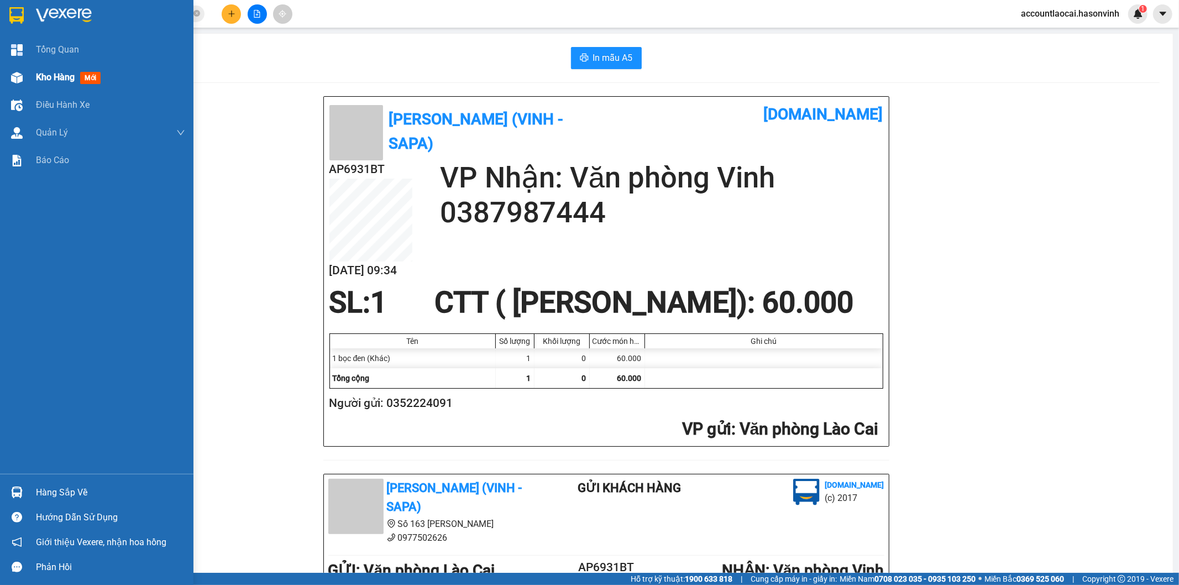
click at [54, 72] on span "Kho hàng" at bounding box center [55, 77] width 39 height 11
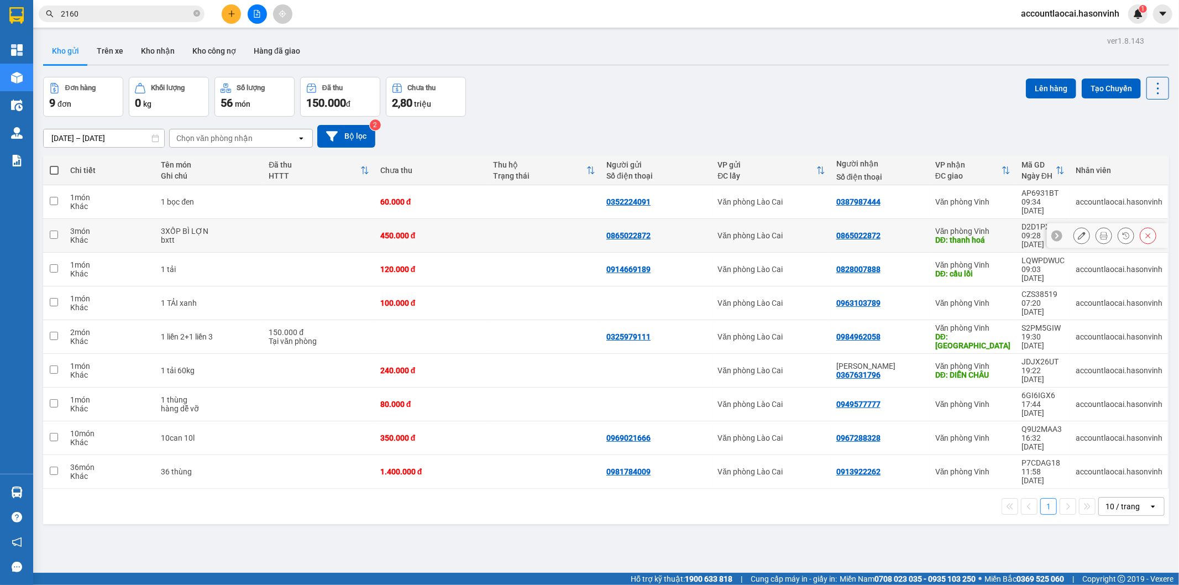
click at [462, 231] on div "450.000 đ" at bounding box center [431, 235] width 102 height 9
checkbox input "true"
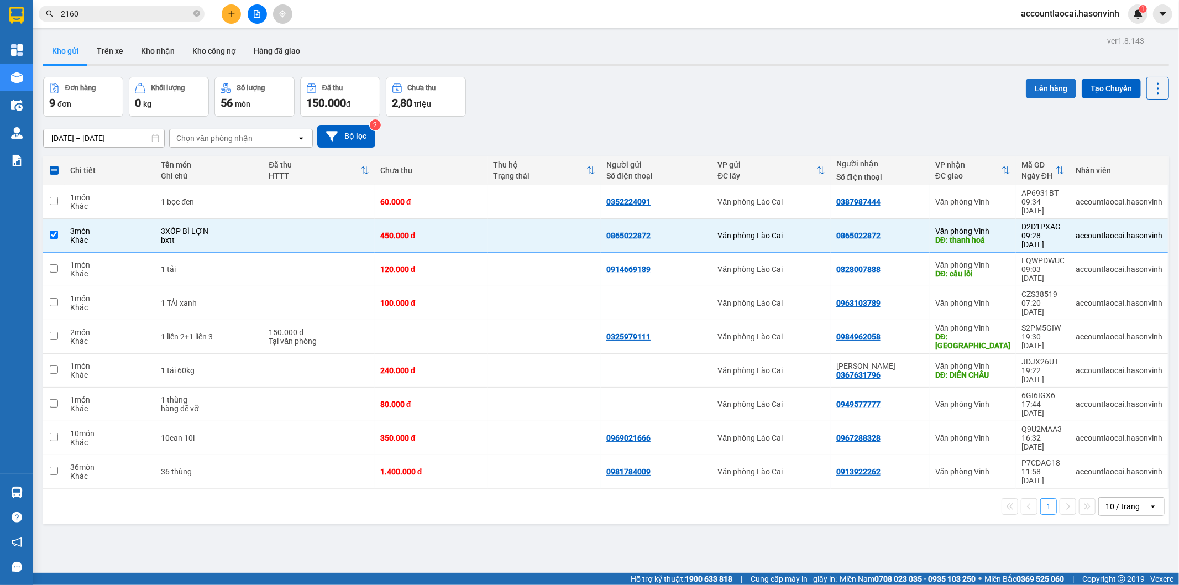
click at [1042, 79] on button "Lên hàng" at bounding box center [1051, 89] width 50 height 20
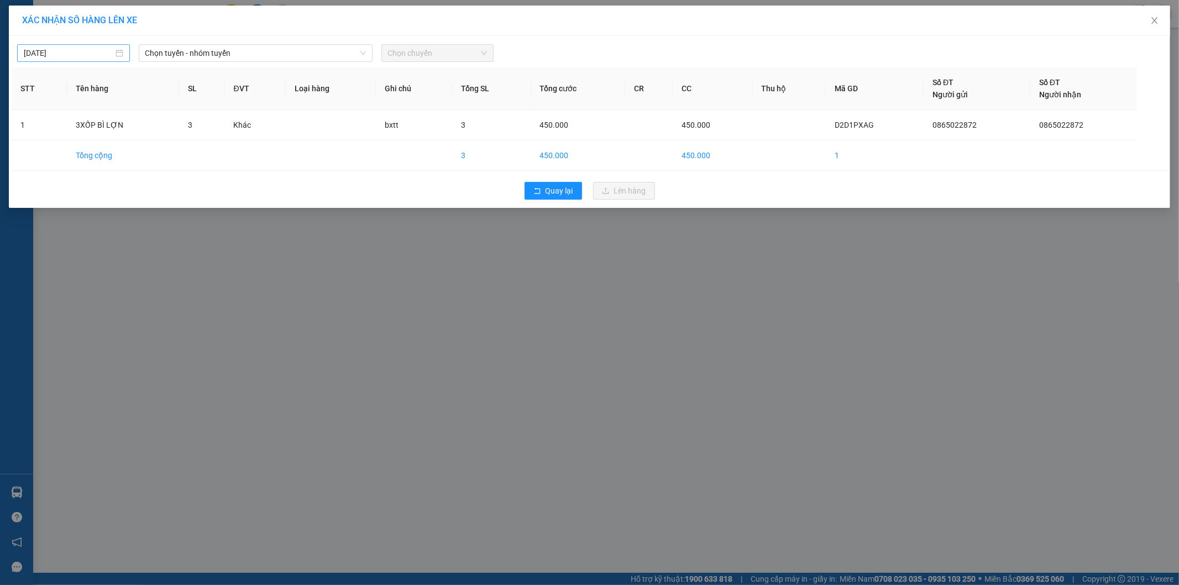
click at [82, 54] on input "13/09/2025" at bounding box center [69, 53] width 90 height 12
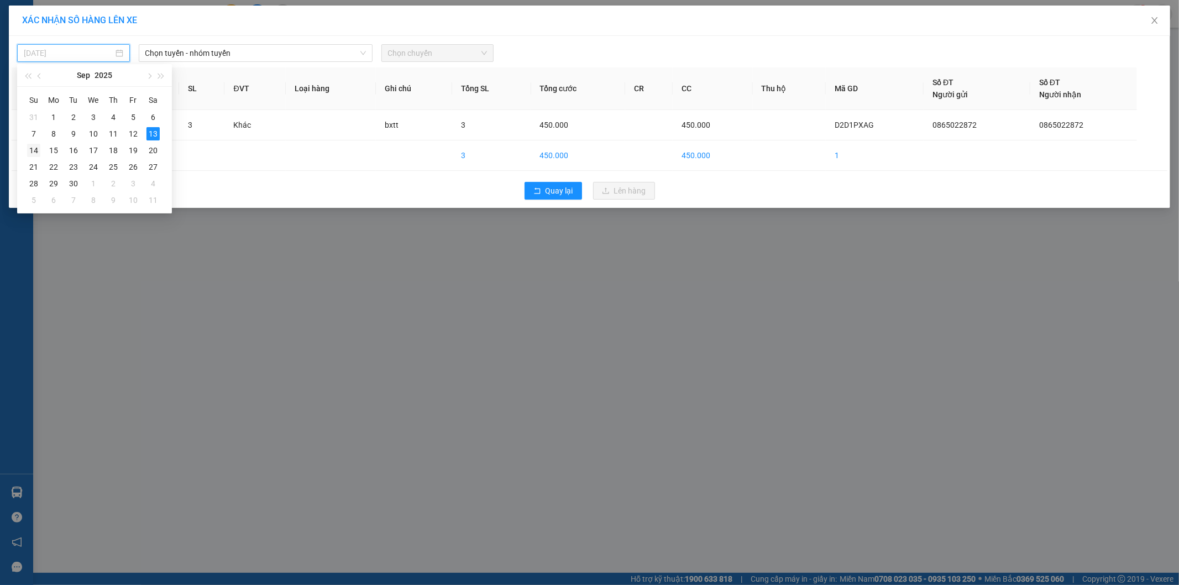
click at [38, 151] on div "14" at bounding box center [33, 150] width 13 height 13
type input "14/09/2025"
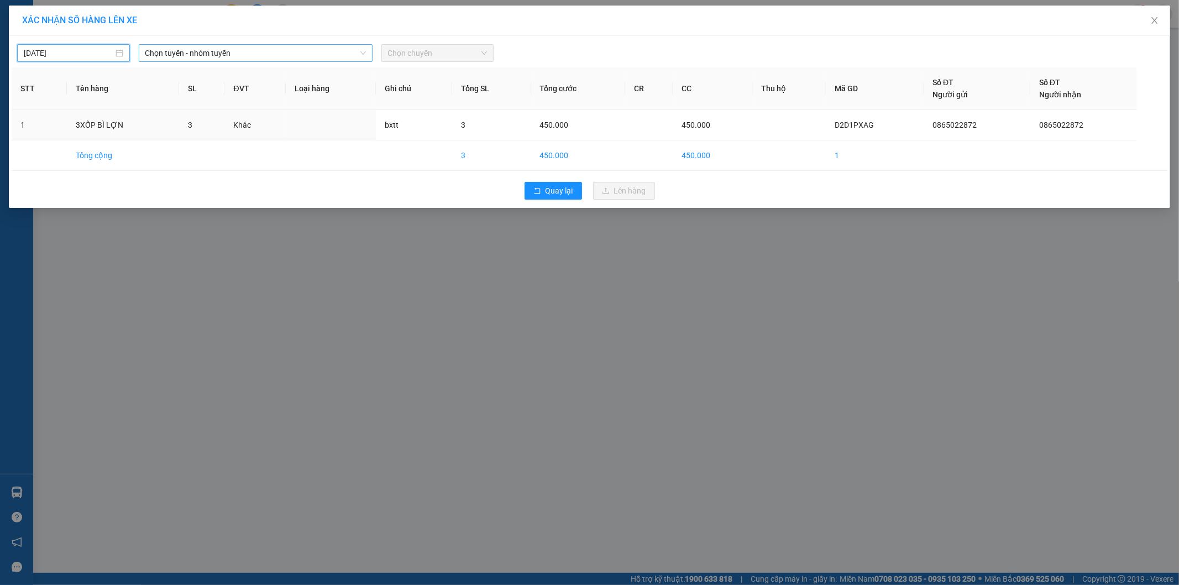
drag, startPoint x: 248, startPoint y: 49, endPoint x: 239, endPoint y: 59, distance: 13.4
click at [246, 51] on span "Chọn tuyến - nhóm tuyến" at bounding box center [255, 53] width 221 height 17
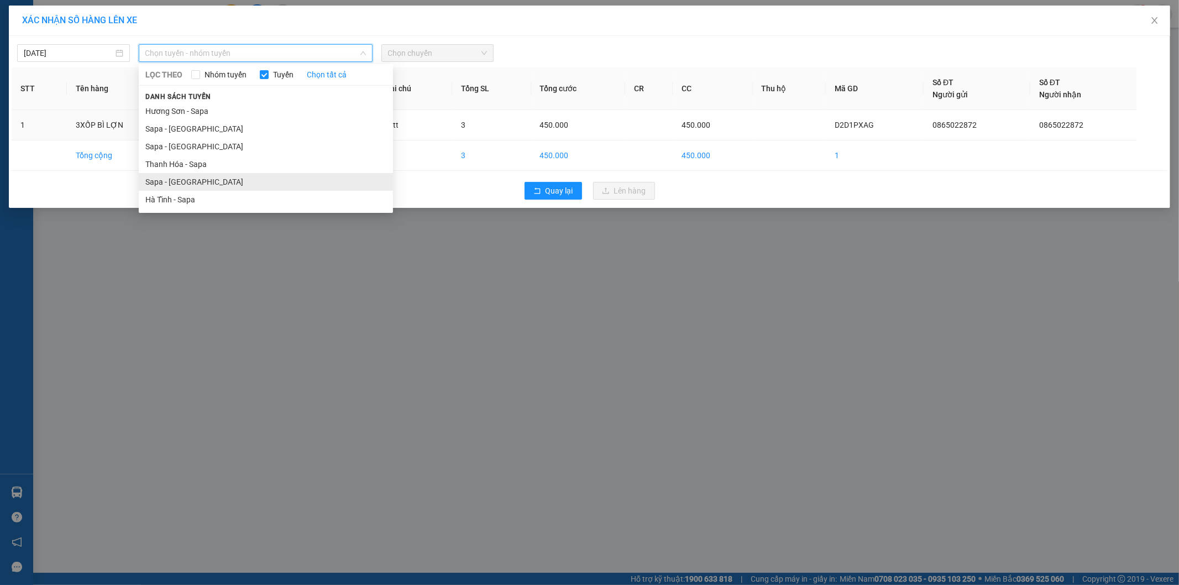
click at [170, 183] on li "Sapa - Hà Tĩnh" at bounding box center [266, 182] width 254 height 18
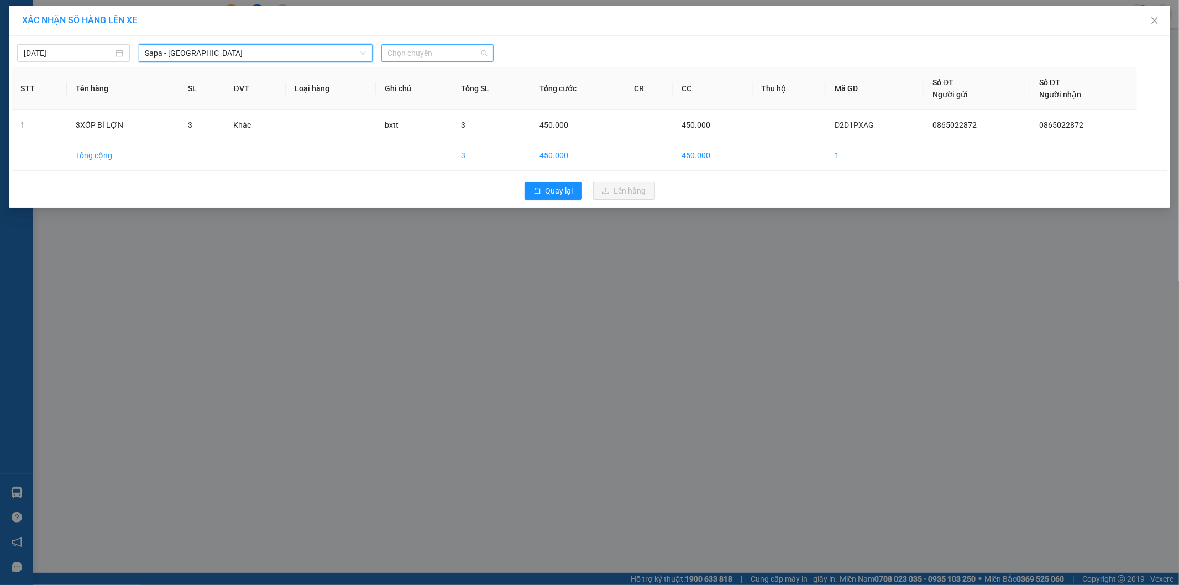
click at [468, 58] on span "Chọn chuyến" at bounding box center [438, 53] width 100 height 17
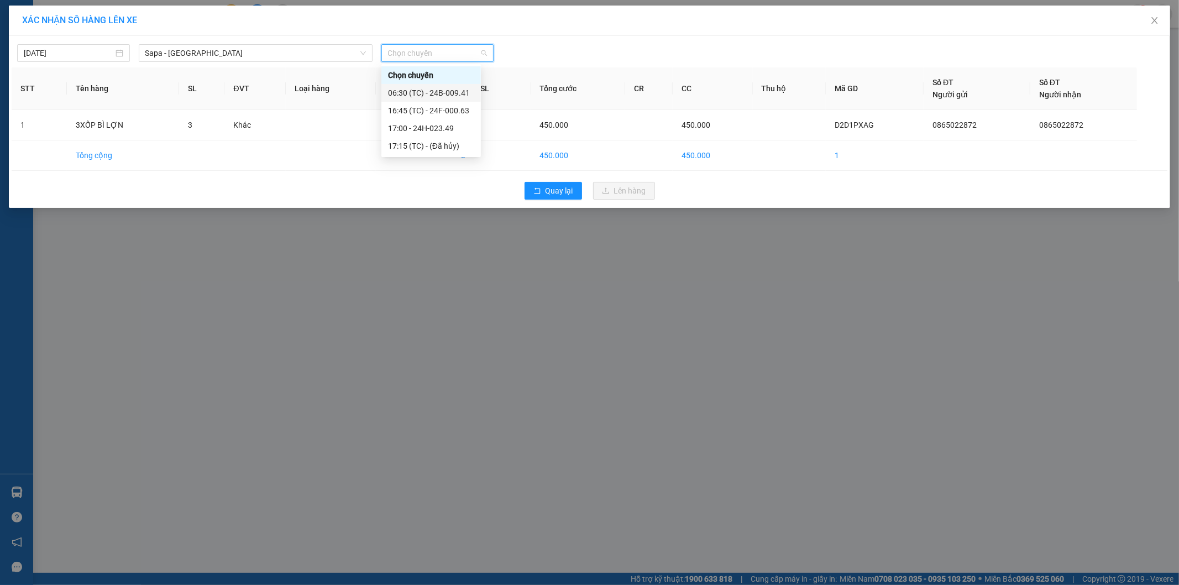
click at [460, 93] on div "06:30 (TC) - 24B-009.41" at bounding box center [431, 93] width 86 height 12
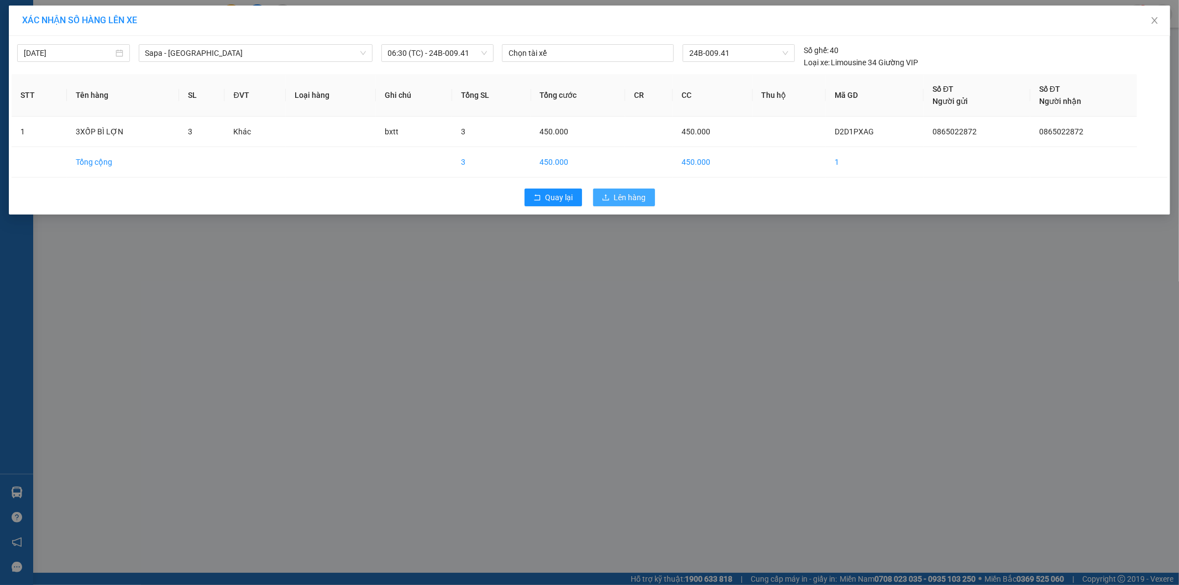
click at [616, 195] on span "Lên hàng" at bounding box center [630, 197] width 32 height 12
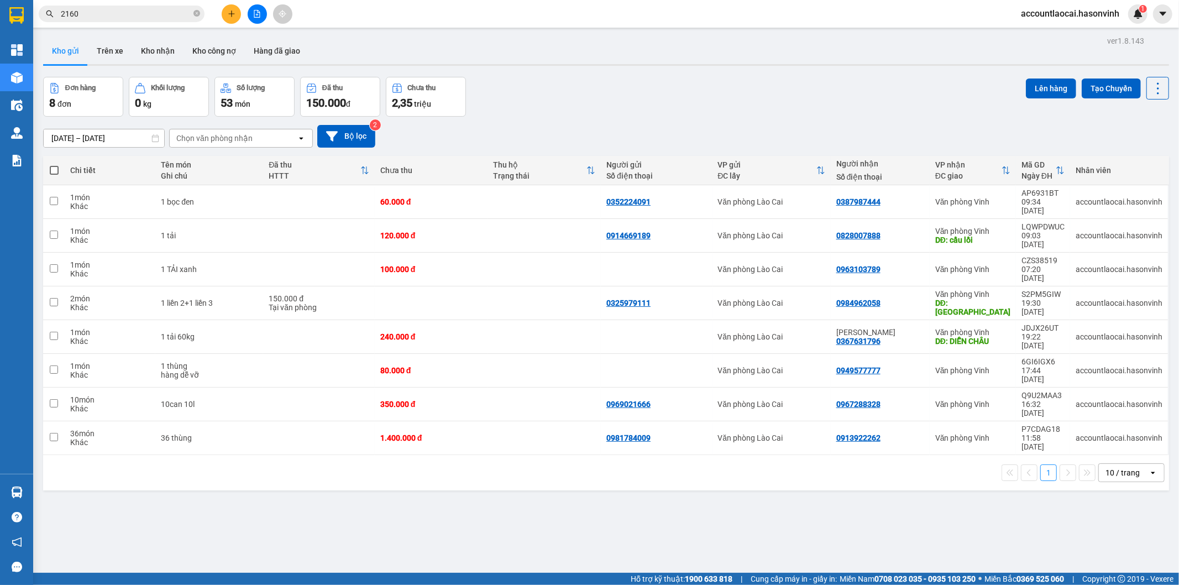
click at [520, 46] on div "Kho gửi Trên xe Kho nhận Kho công nợ Hàng đã giao" at bounding box center [606, 52] width 1126 height 29
